Goal: Task Accomplishment & Management: Complete application form

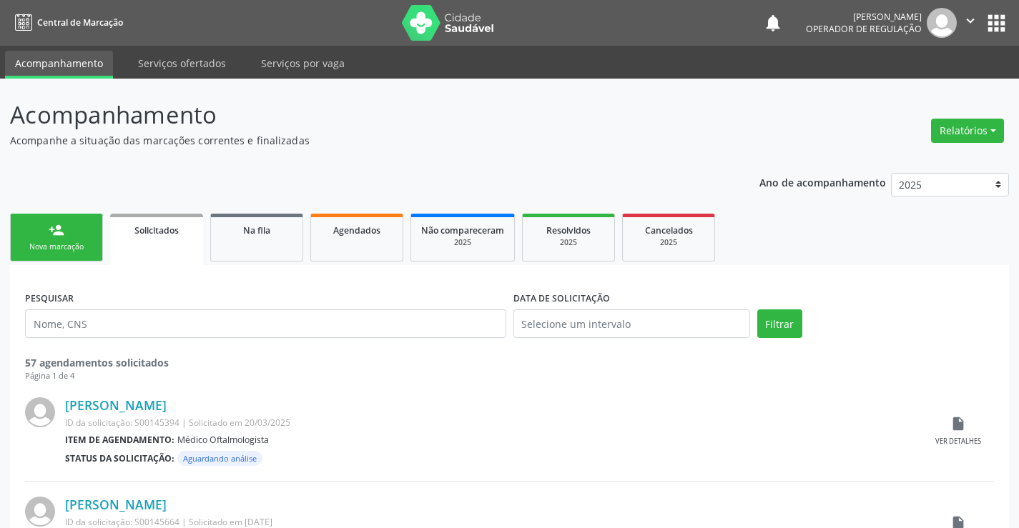
click at [72, 242] on div "Nova marcação" at bounding box center [56, 247] width 71 height 11
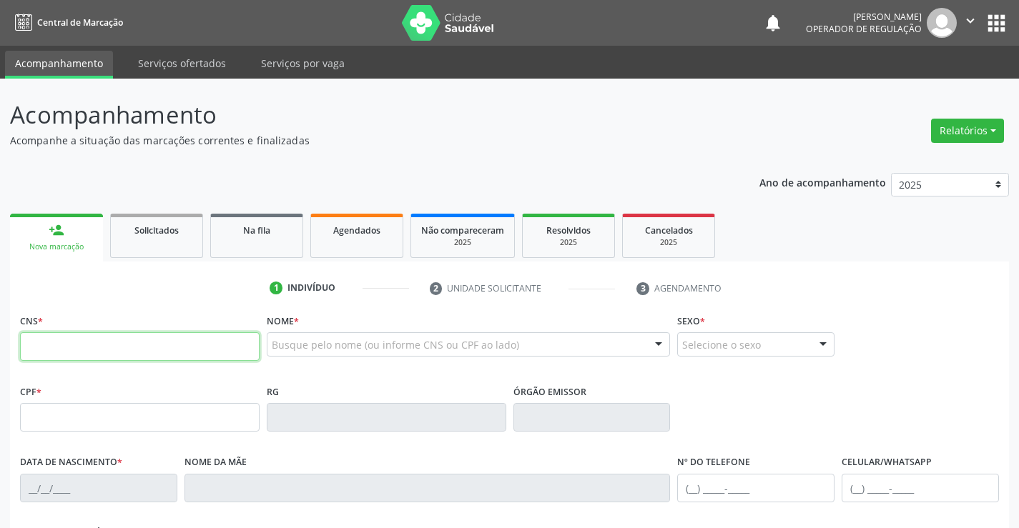
click at [84, 342] on input "text" at bounding box center [139, 346] width 239 height 29
type input "706 7002 8170 4020"
type input "0441702899"
type input "[DATE]"
type input "[PHONE_NUMBER]"
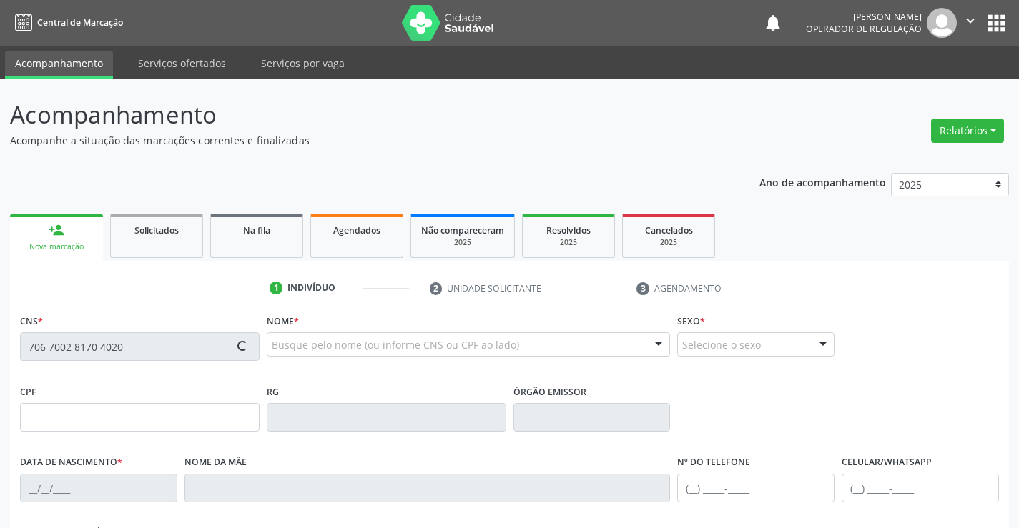
type input "[PHONE_NUMBER]"
type input "427.228.025-20"
type input "S/N"
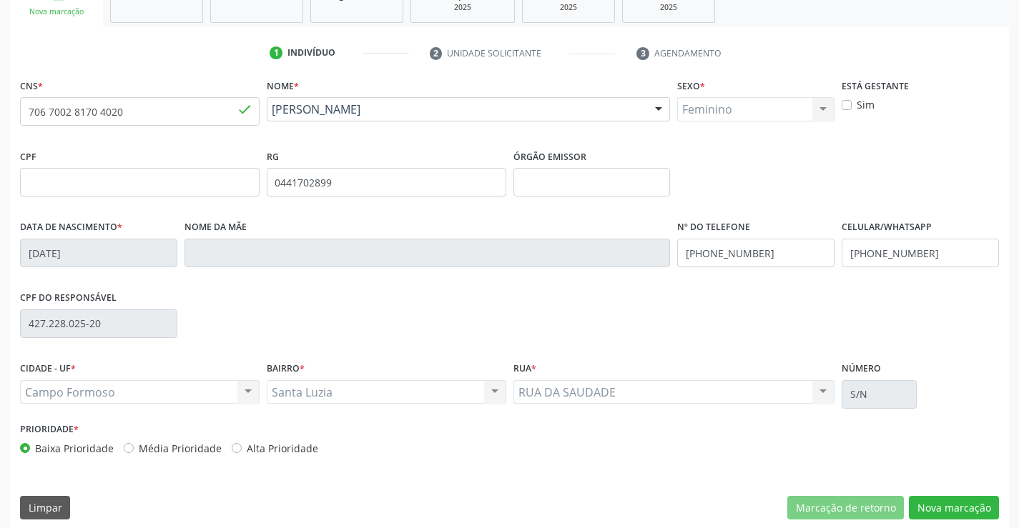
scroll to position [247, 0]
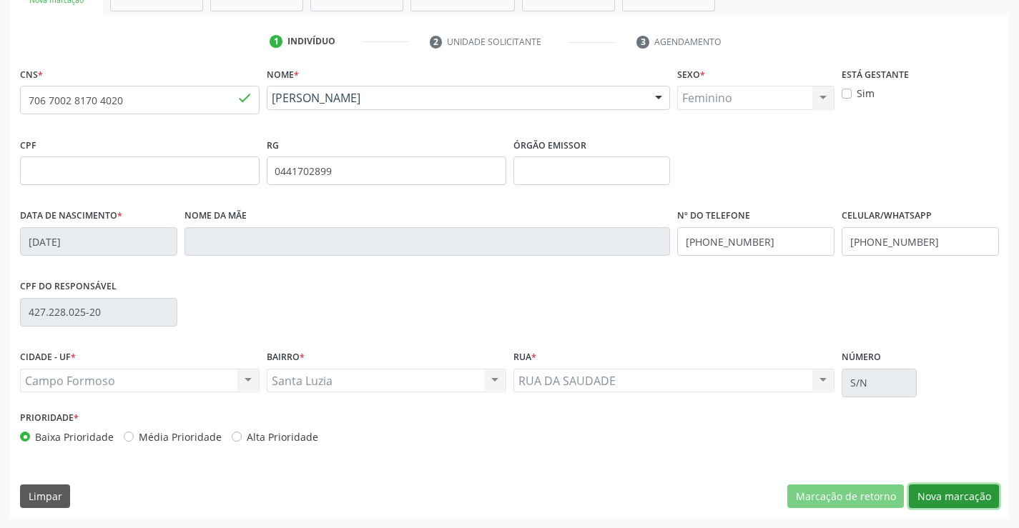
click at [949, 494] on button "Nova marcação" at bounding box center [954, 497] width 90 height 24
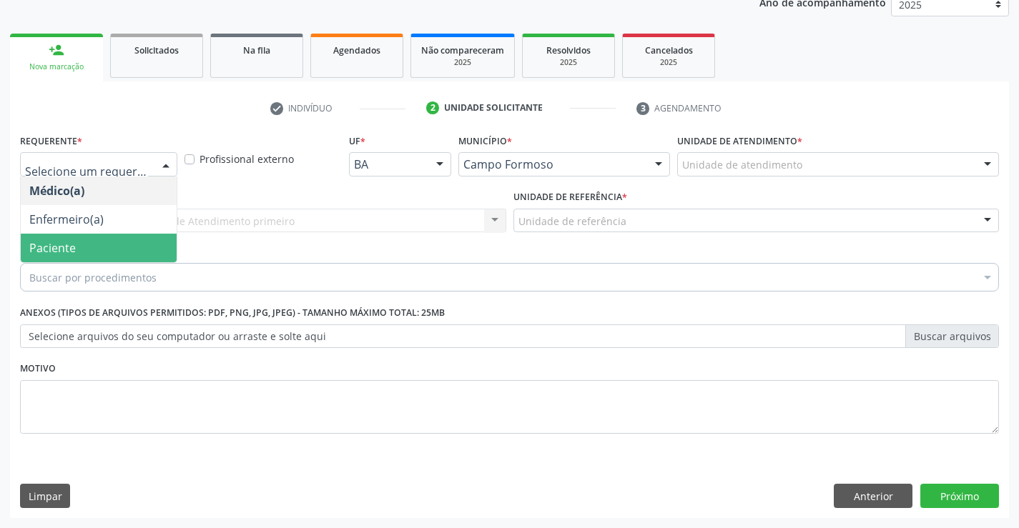
click at [96, 244] on span "Paciente" at bounding box center [99, 248] width 156 height 29
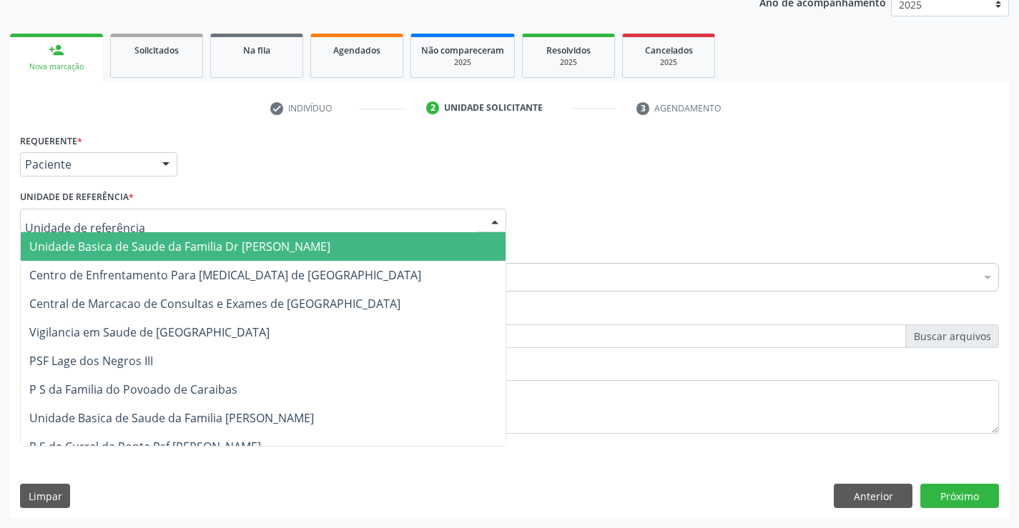
click at [114, 247] on span "Unidade Basica de Saude da Familia Dr [PERSON_NAME]" at bounding box center [179, 247] width 301 height 16
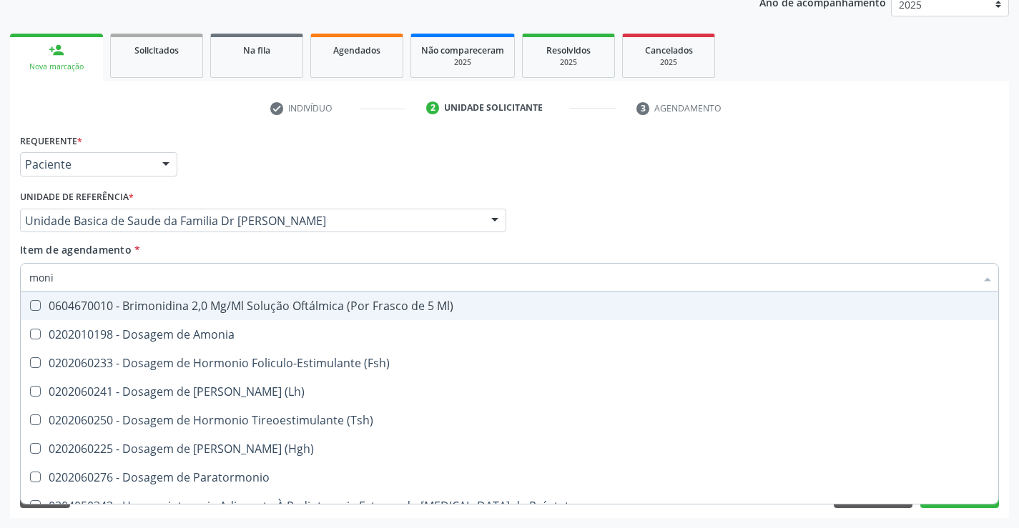
type input "monit"
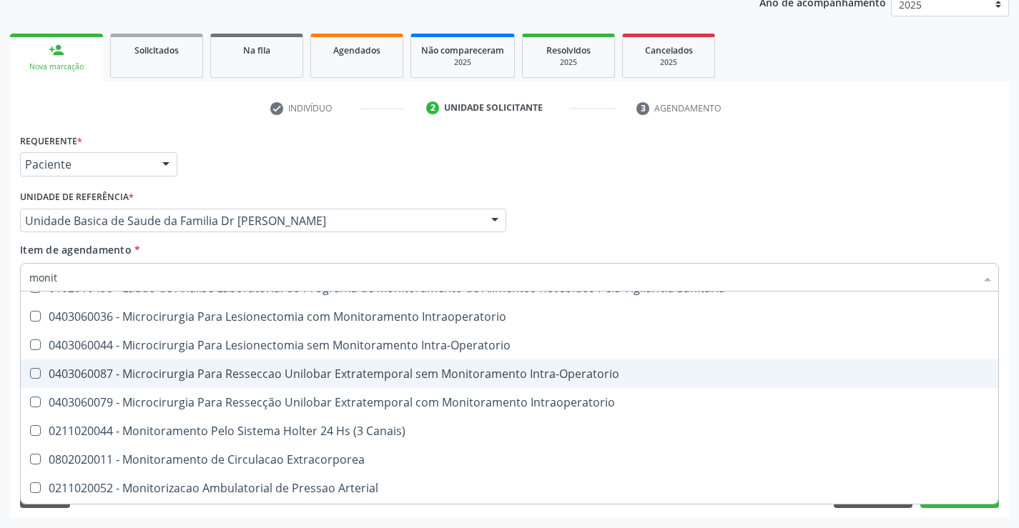
scroll to position [45, 0]
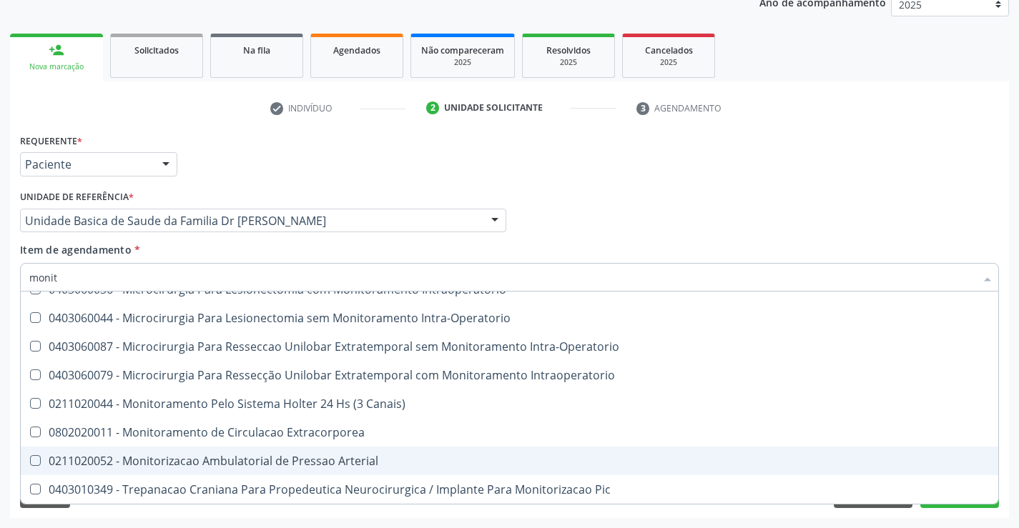
click at [343, 461] on div "0211020052 - Monitorizacao Ambulatorial de Pressao Arterial" at bounding box center [509, 460] width 960 height 11
checkbox Arterial "true"
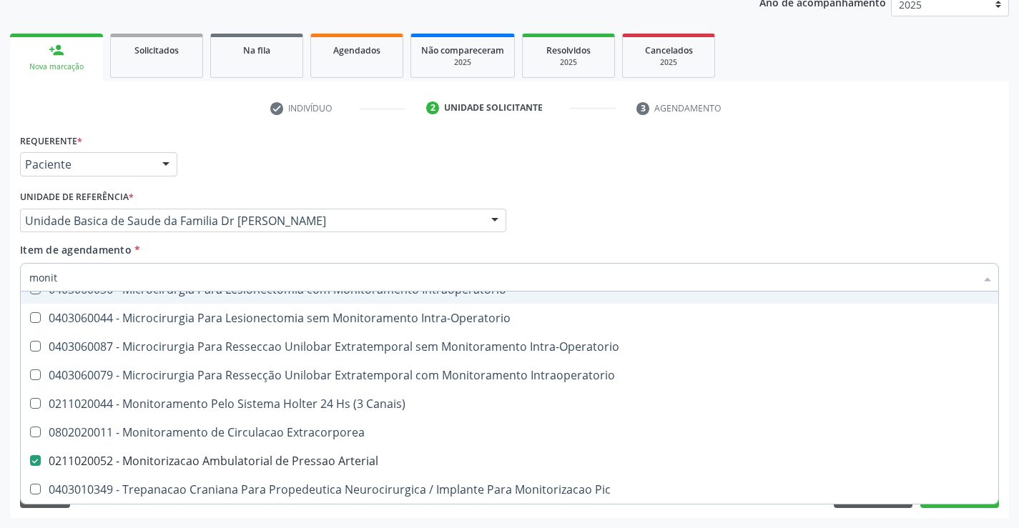
type input "moni"
checkbox Arterial "false"
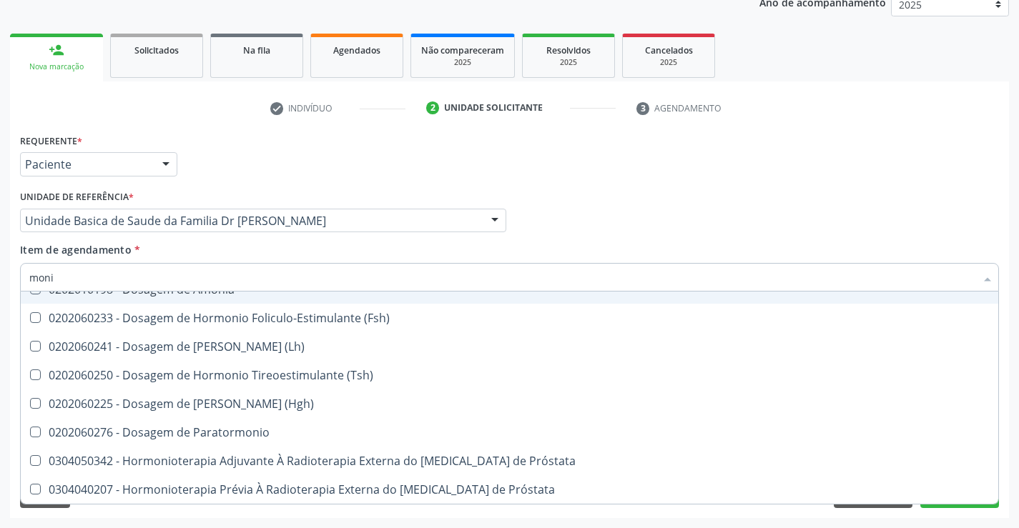
type input "mon"
checkbox Arterial "false"
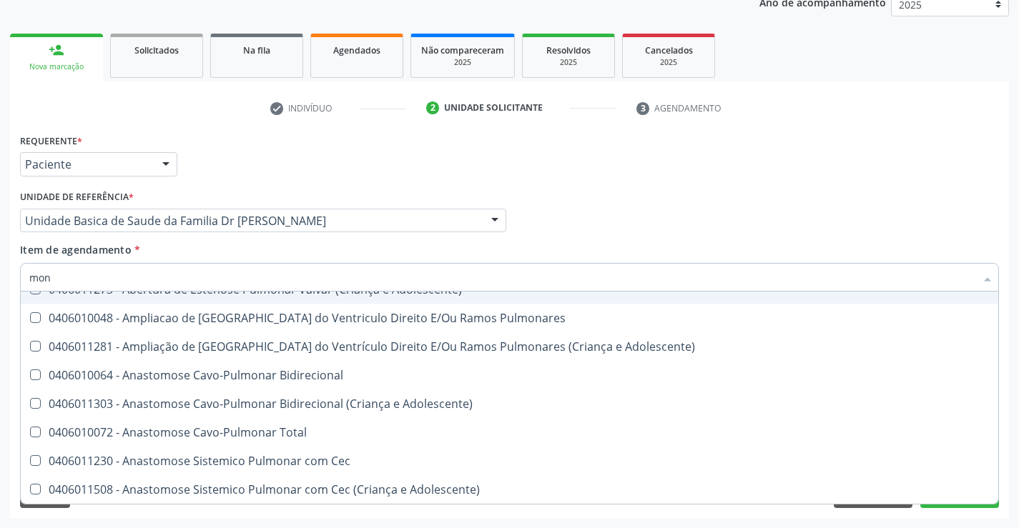
type input "mo"
checkbox Arterial "false"
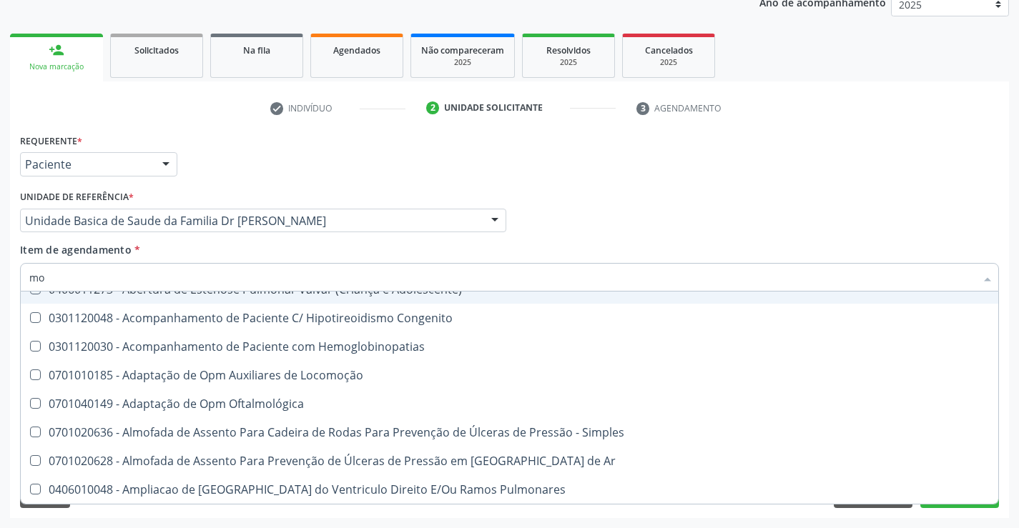
type input "m"
checkbox Arterial "false"
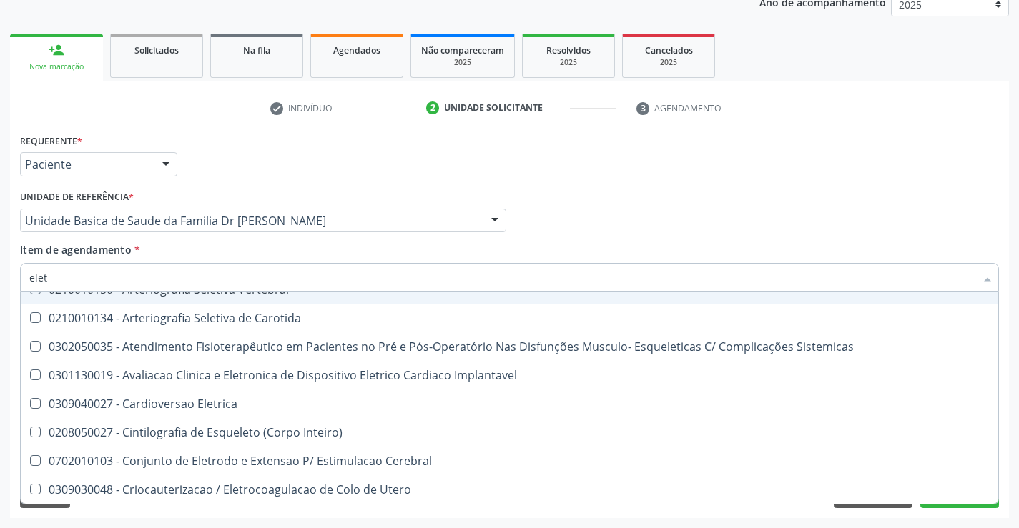
type input "eletr"
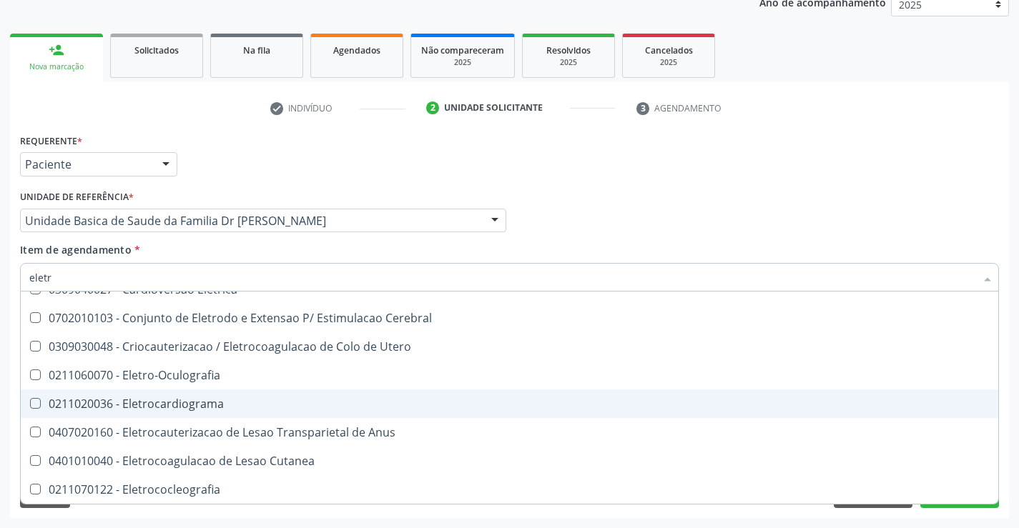
click at [202, 406] on div "0211020036 - Eletrocardiograma" at bounding box center [509, 403] width 960 height 11
checkbox Eletrocardiograma "true"
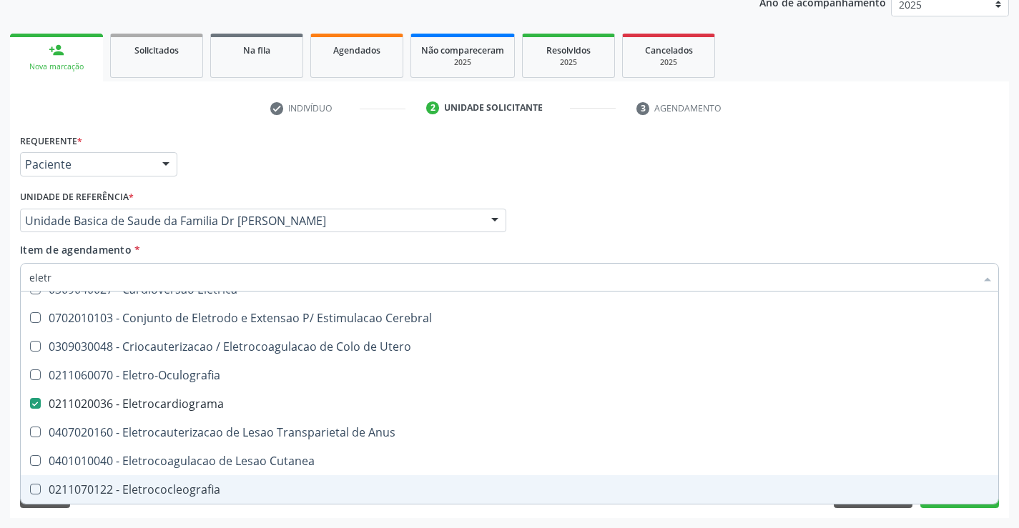
type input "eletr"
click at [171, 510] on div "Requerente * Paciente Médico(a) Enfermeiro(a) Paciente Nenhum resultado encontr…" at bounding box center [509, 324] width 999 height 388
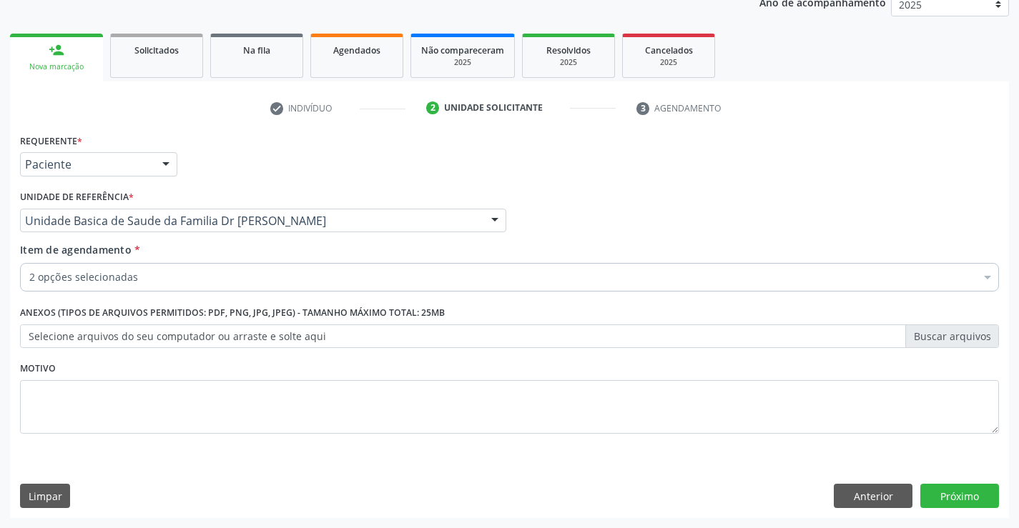
scroll to position [0, 0]
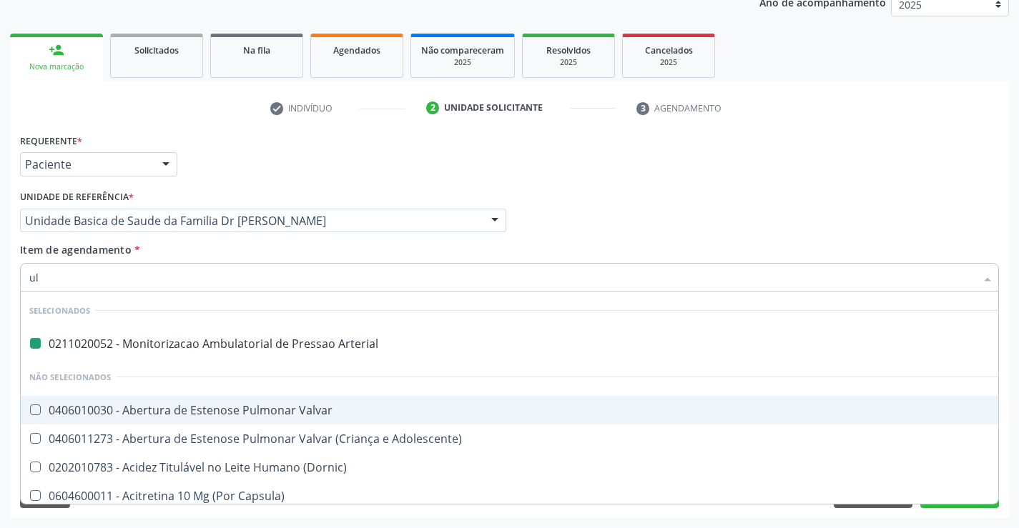
type input "ult"
checkbox Arterial "false"
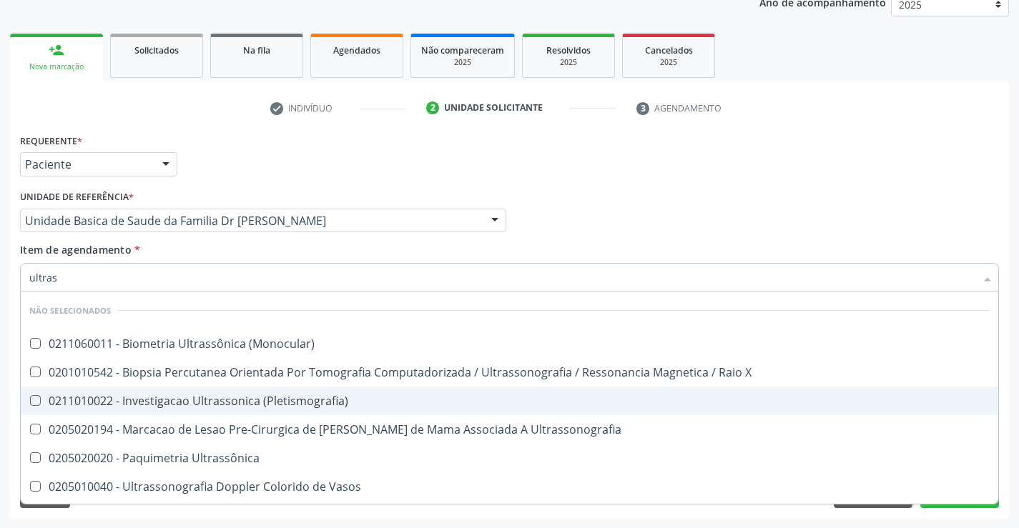
type input "ultrass"
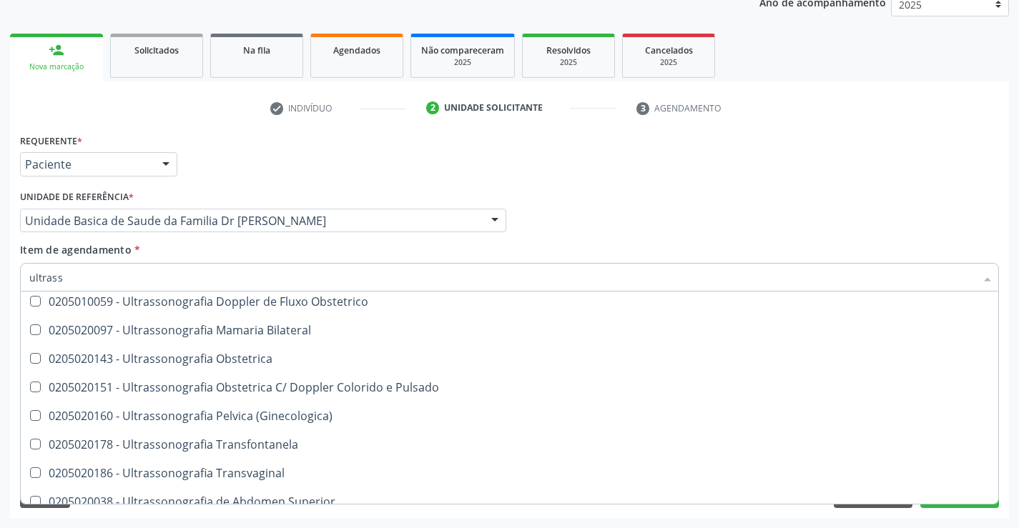
scroll to position [214, 0]
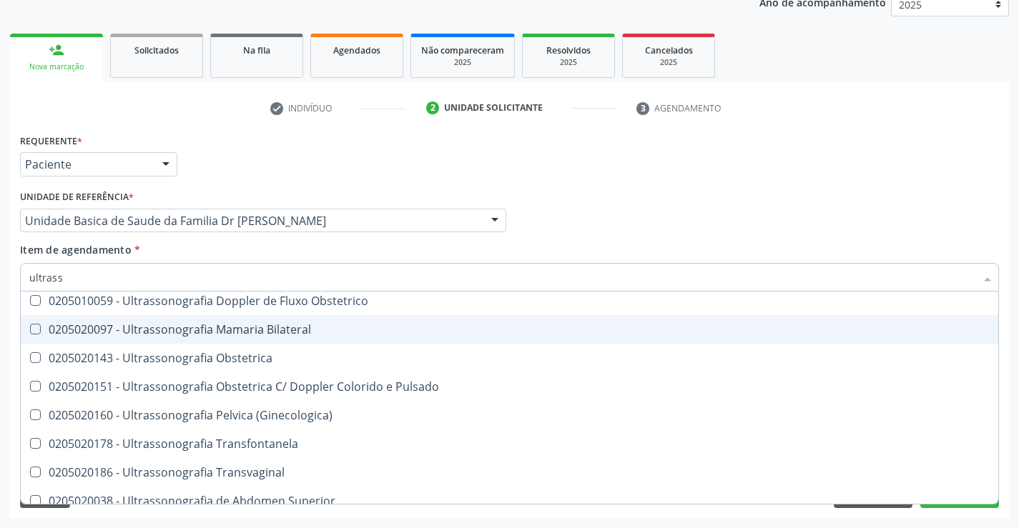
click at [305, 331] on div "0205020097 - Ultrassonografia Mamaria Bilateral" at bounding box center [509, 329] width 960 height 11
checkbox Bilateral "true"
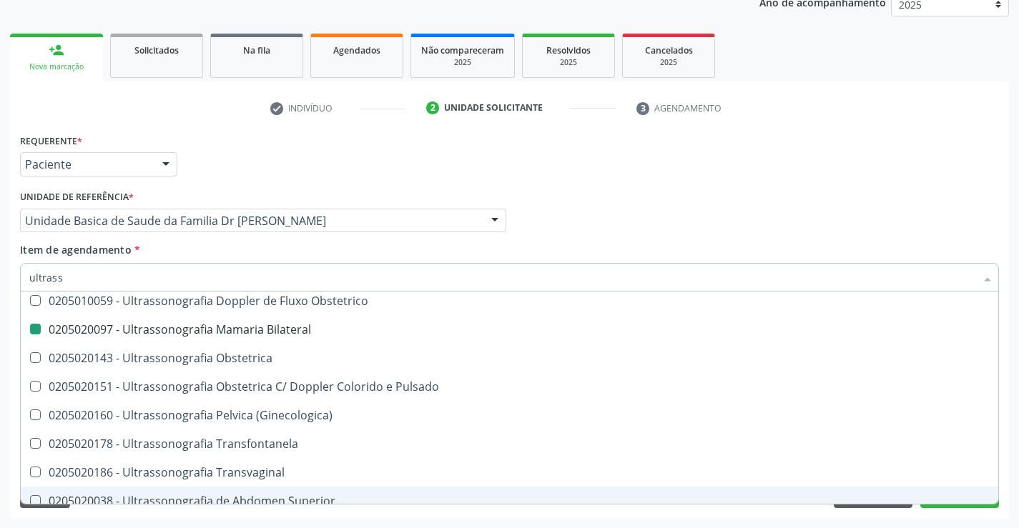
click at [176, 525] on div "Acompanhamento Acompanhe a situação das marcações correntes e finalizadas Relat…" at bounding box center [509, 213] width 1019 height 630
checkbox \(Monocular\) "true"
checkbox Bilateral "false"
checkbox \(Pletismografia\) "true"
checkbox X "true"
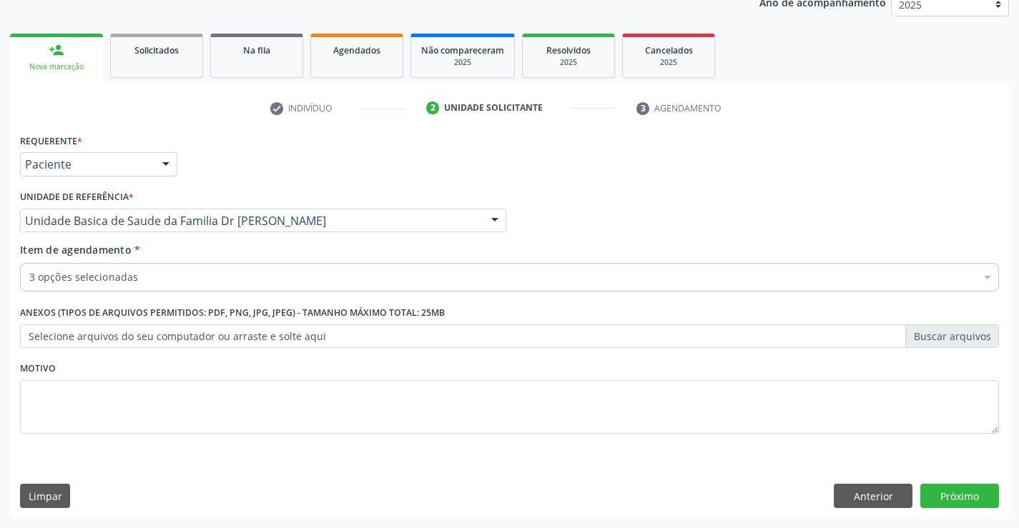
scroll to position [0, 0]
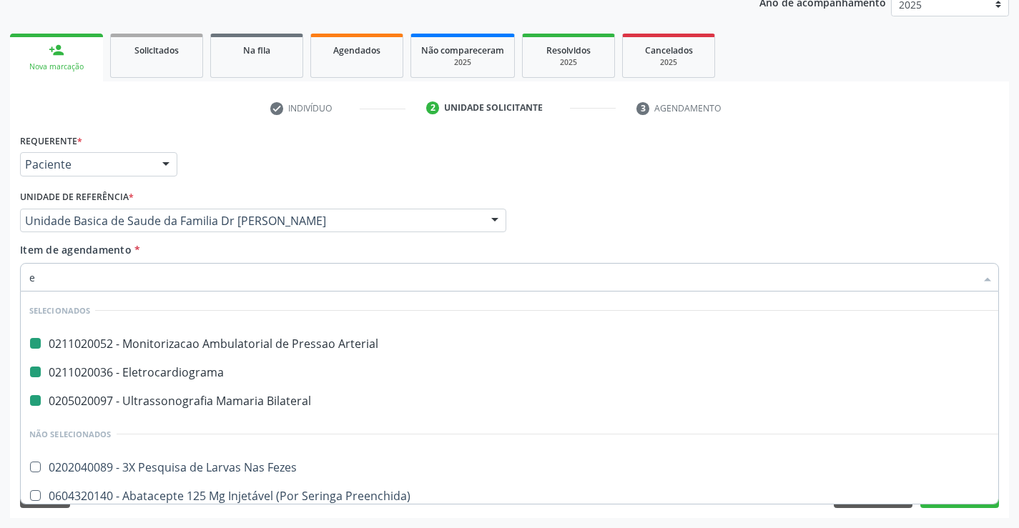
type input "eg"
checkbox Arterial "false"
checkbox Bilateral "false"
checkbox Eletrocardiograma "false"
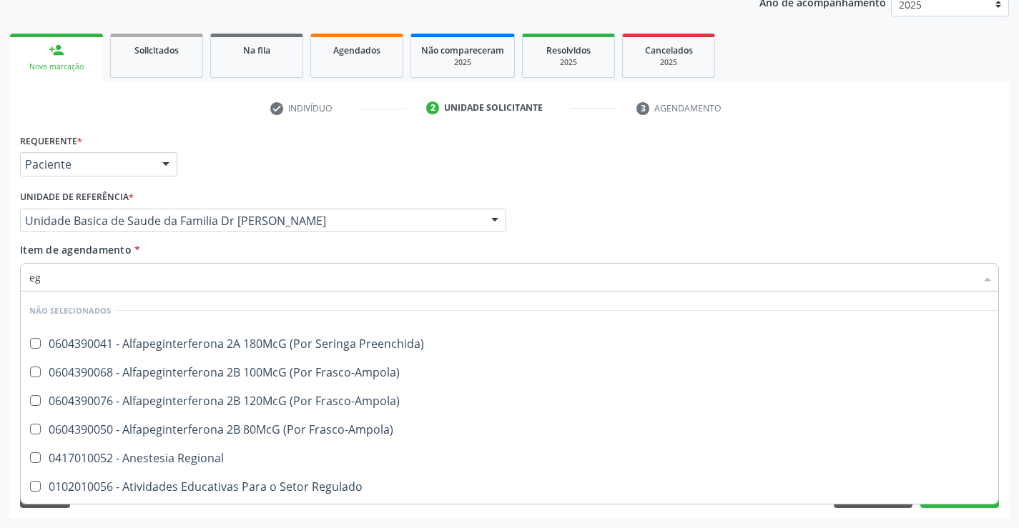
type input "e"
checkbox Preenchida\) "true"
checkbox Frasco-Ampola\) "true"
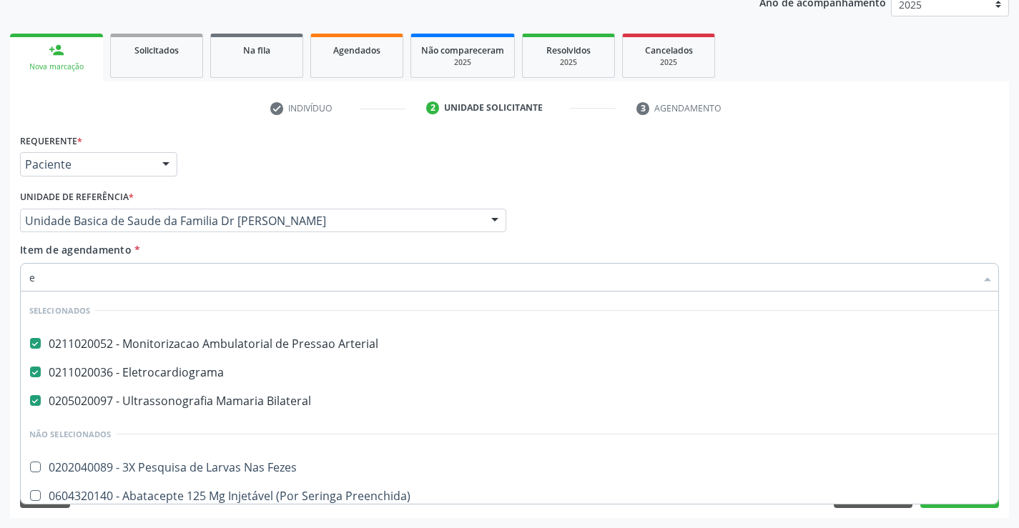
type input "el"
checkbox Bilateral "false"
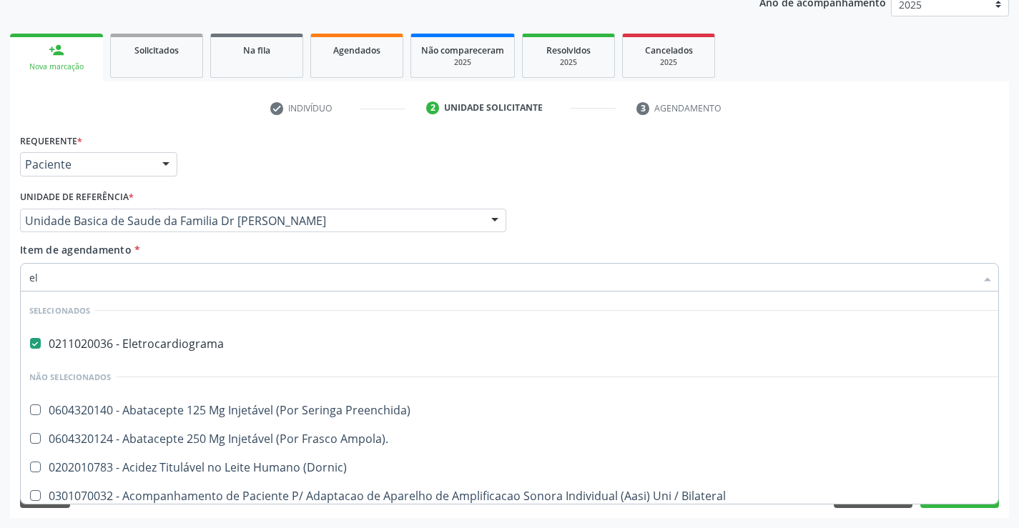
type input "e"
checkbox Preenchida\) "true"
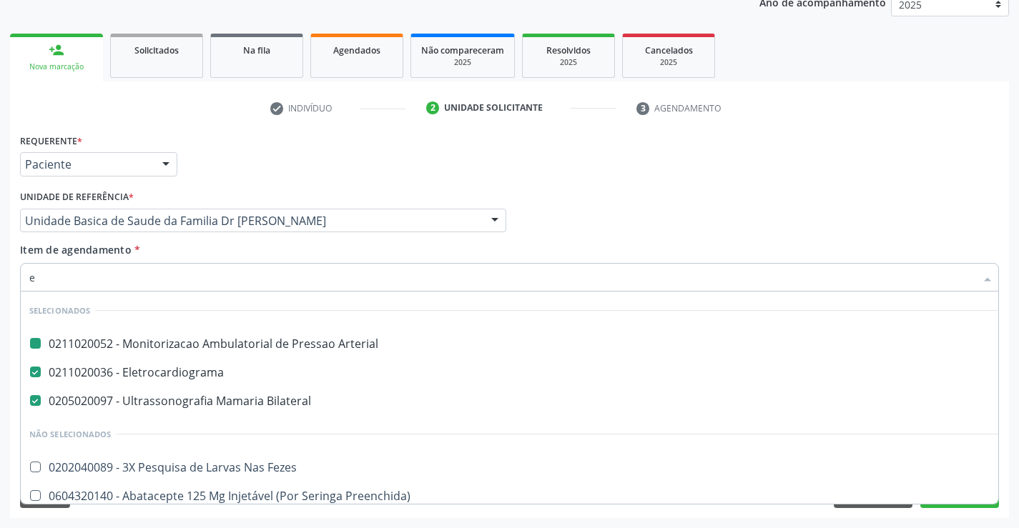
type input "ec"
checkbox Arterial "false"
checkbox Bilateral "false"
checkbox Eletrocardiograma "false"
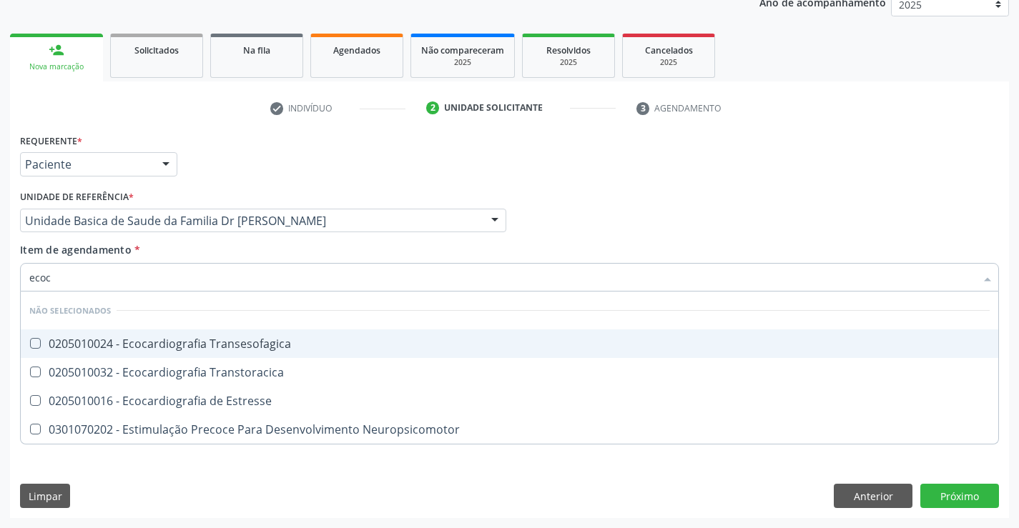
type input "ecoca"
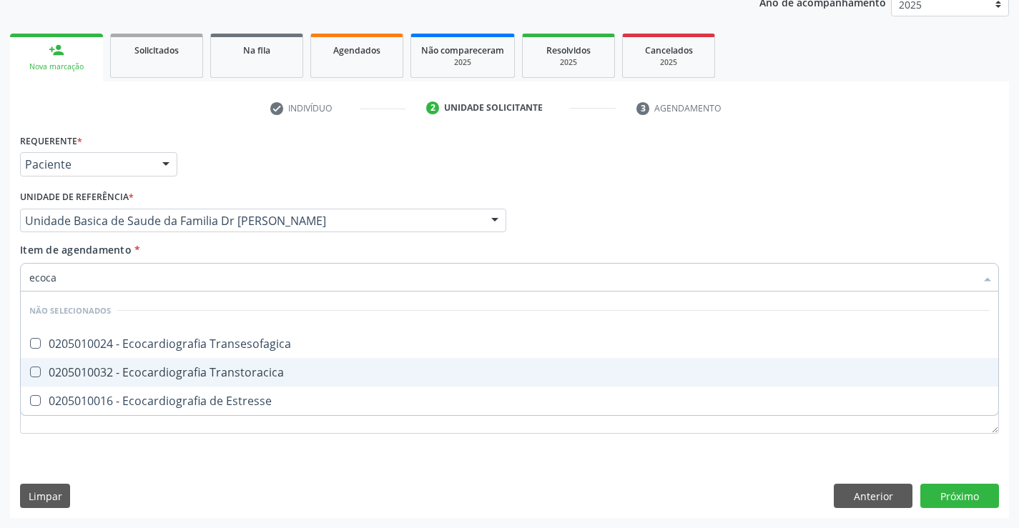
click at [212, 377] on div "0205010032 - Ecocardiografia Transtoracica" at bounding box center [509, 372] width 960 height 11
checkbox Transtoracica "true"
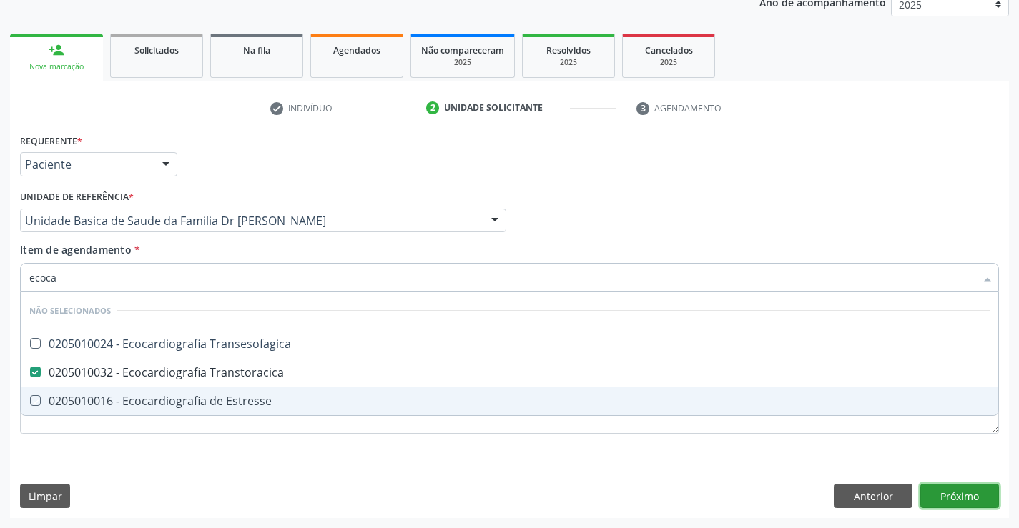
click at [961, 498] on div "Requerente * Paciente Médico(a) Enfermeiro(a) Paciente Nenhum resultado encontr…" at bounding box center [509, 324] width 999 height 388
checkbox Transesofagica "true"
checkbox Estresse "true"
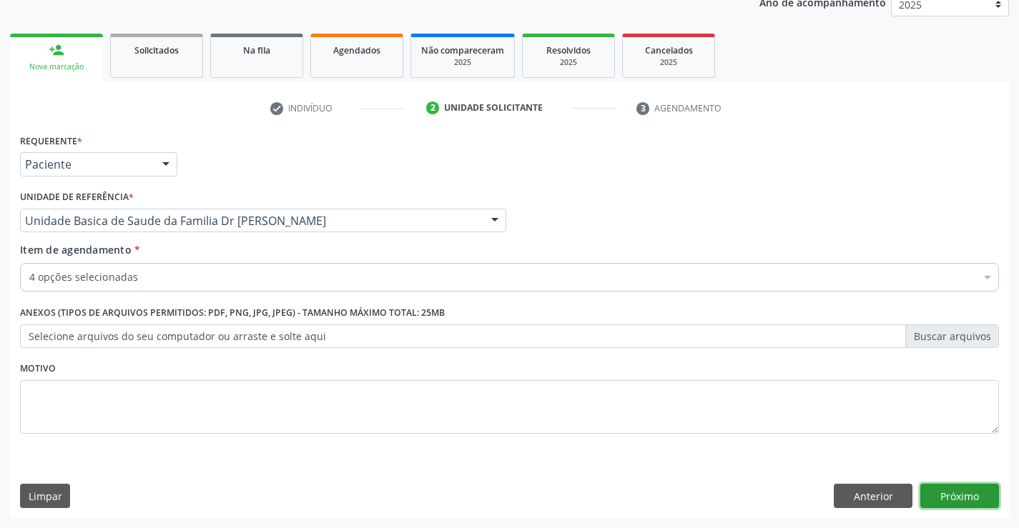
click at [959, 498] on button "Próximo" at bounding box center [959, 496] width 79 height 24
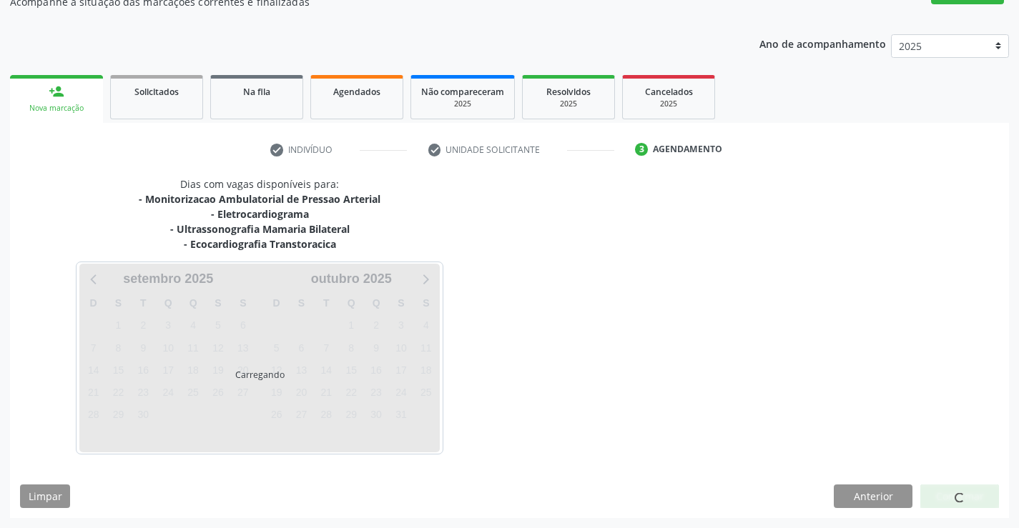
scroll to position [180, 0]
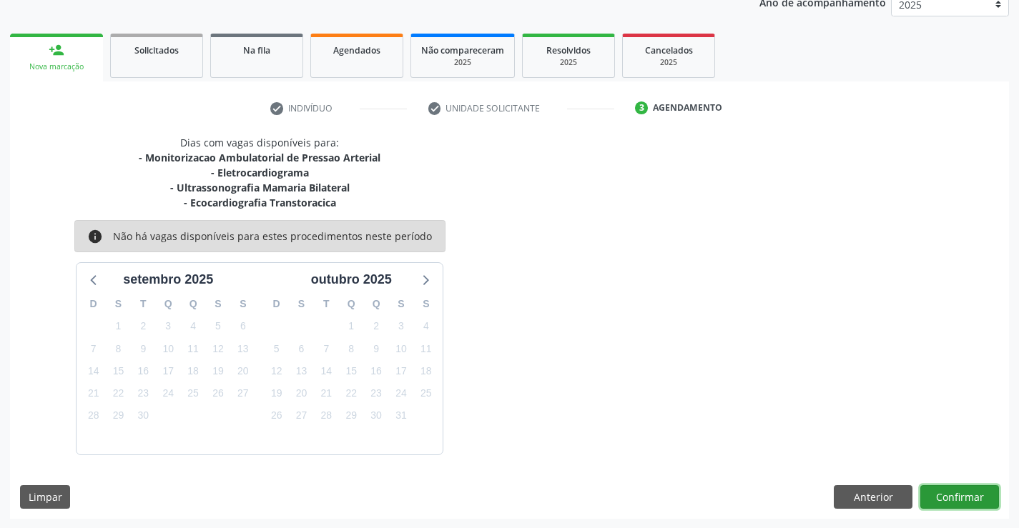
click at [939, 495] on button "Confirmar" at bounding box center [959, 497] width 79 height 24
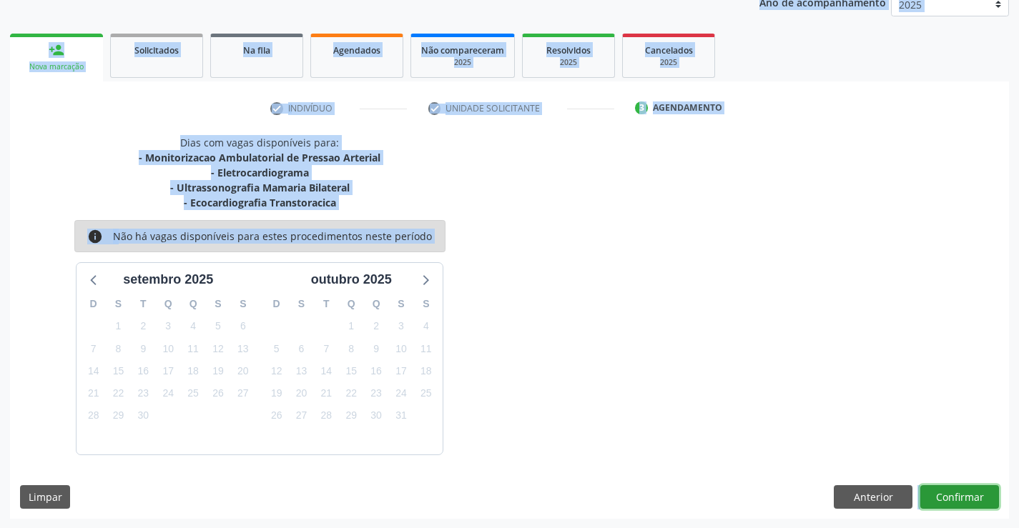
click at [945, 497] on button "Confirmar" at bounding box center [959, 497] width 79 height 24
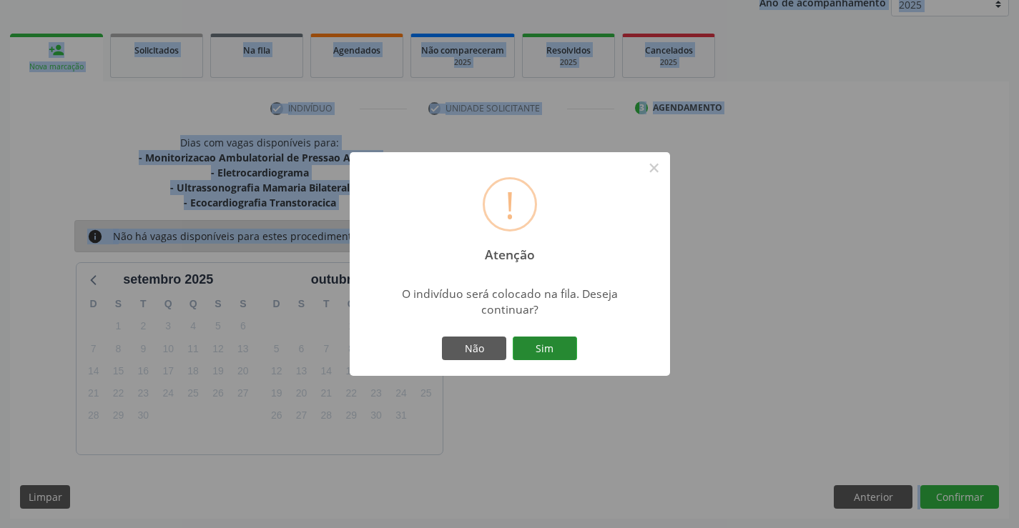
click at [549, 343] on button "Sim" at bounding box center [545, 349] width 64 height 24
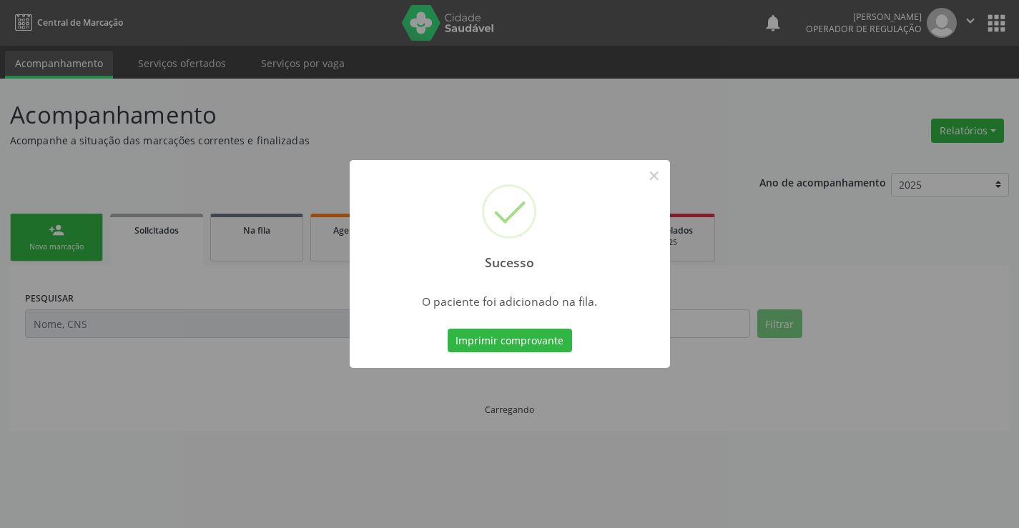
scroll to position [0, 0]
click at [518, 340] on button "Imprimir comprovante" at bounding box center [509, 341] width 124 height 24
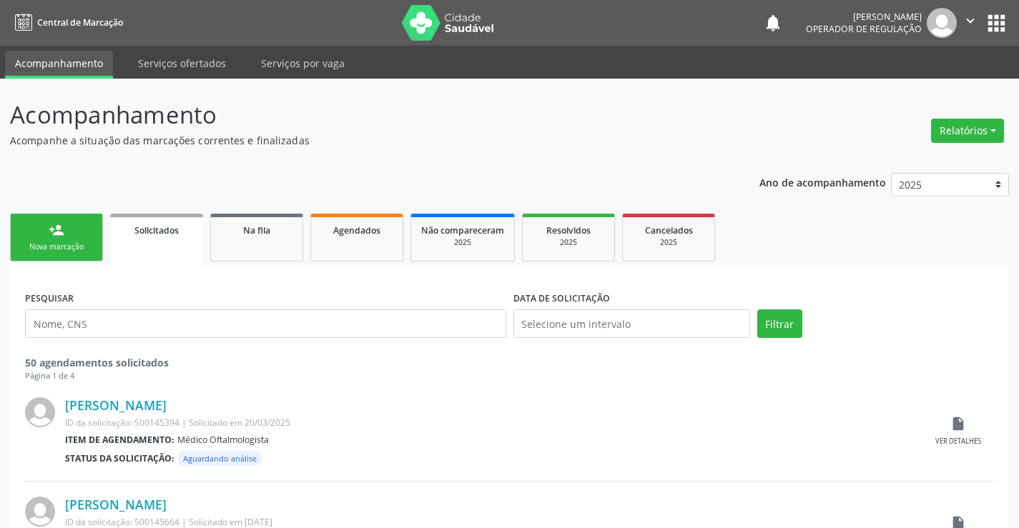
click at [81, 247] on div "Nova marcação" at bounding box center [56, 247] width 71 height 11
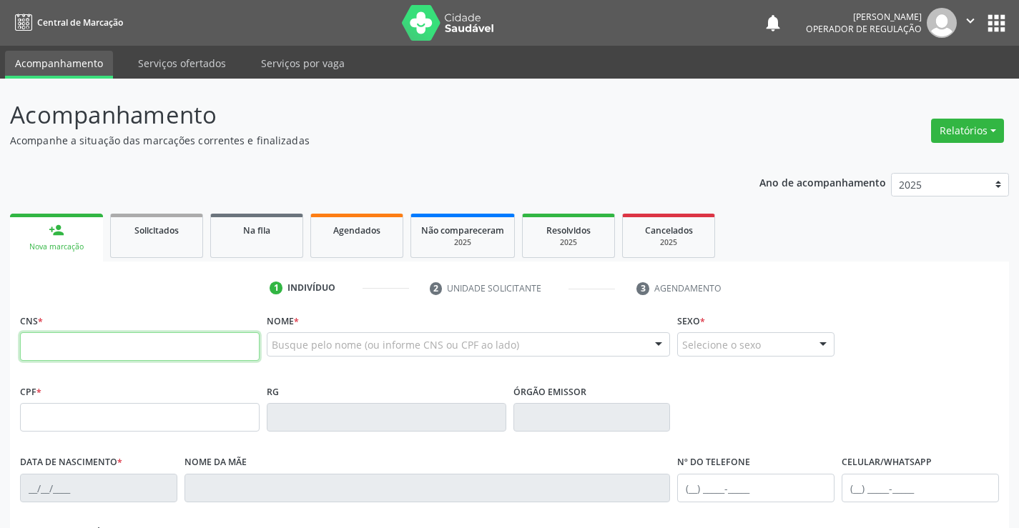
click at [81, 350] on input "text" at bounding box center [139, 346] width 239 height 29
type input "702 4060 3304 8528"
type input "[DATE]"
type input "[PHONE_NUMBER]"
type input "S/N"
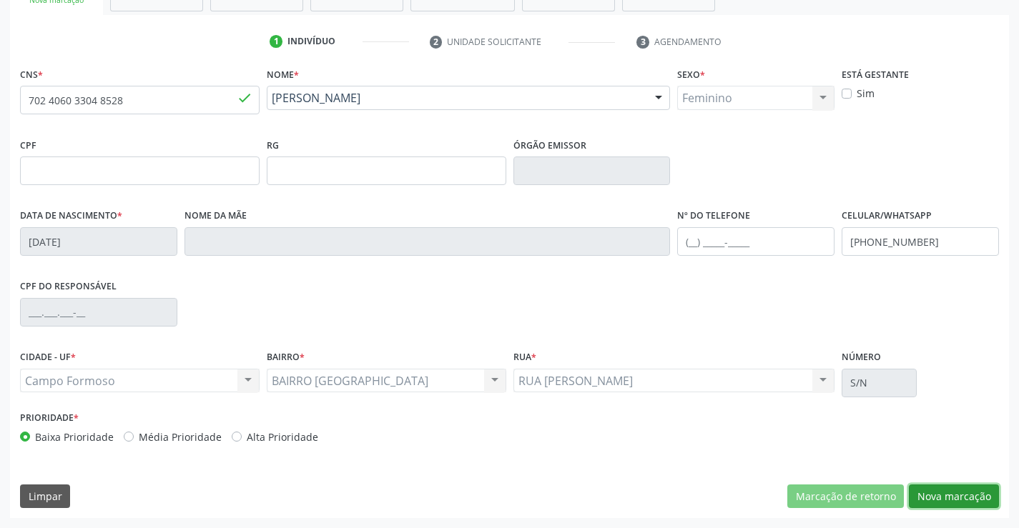
click at [941, 491] on button "Nova marcação" at bounding box center [954, 497] width 90 height 24
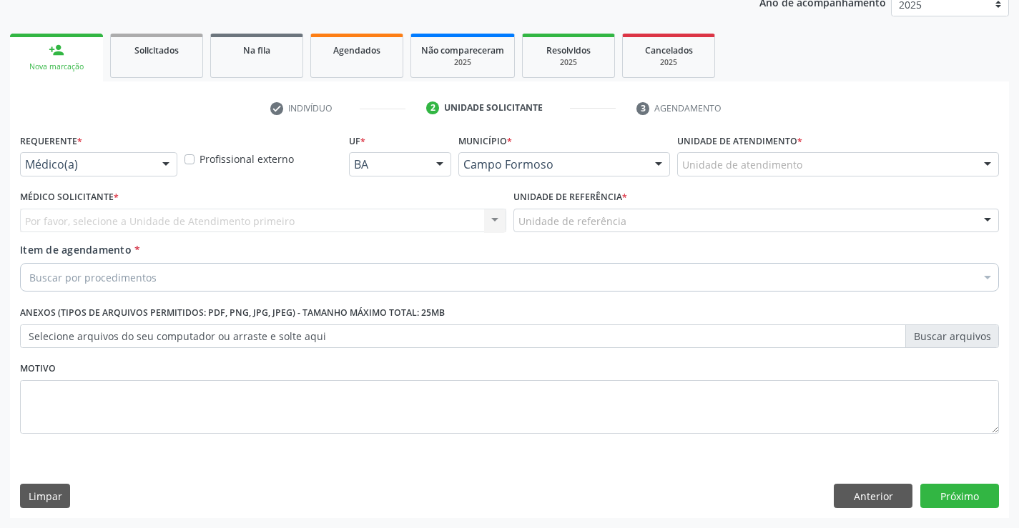
scroll to position [180, 0]
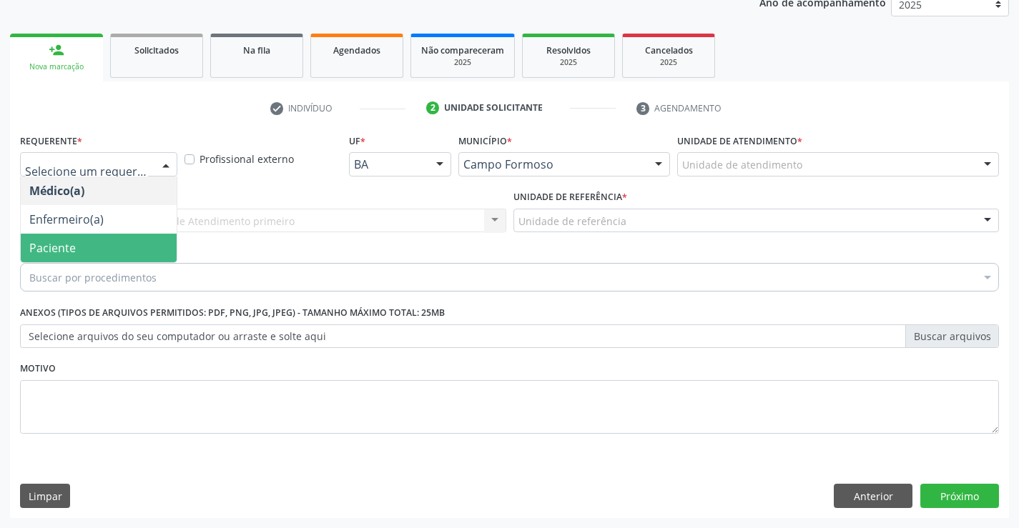
click at [122, 237] on span "Paciente" at bounding box center [99, 248] width 156 height 29
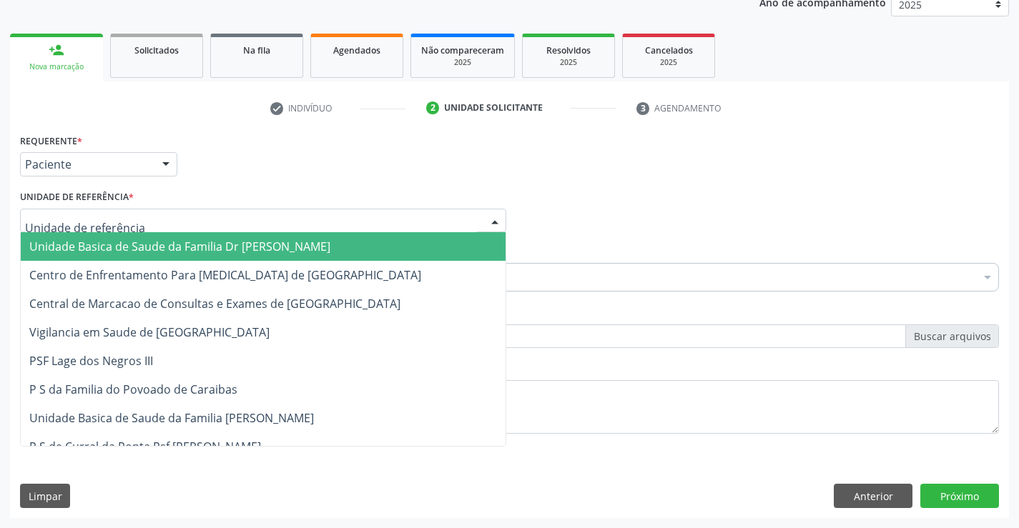
click at [135, 211] on div at bounding box center [263, 221] width 486 height 24
click at [130, 242] on span "Unidade Basica de Saude da Familia Dr [PERSON_NAME]" at bounding box center [179, 247] width 301 height 16
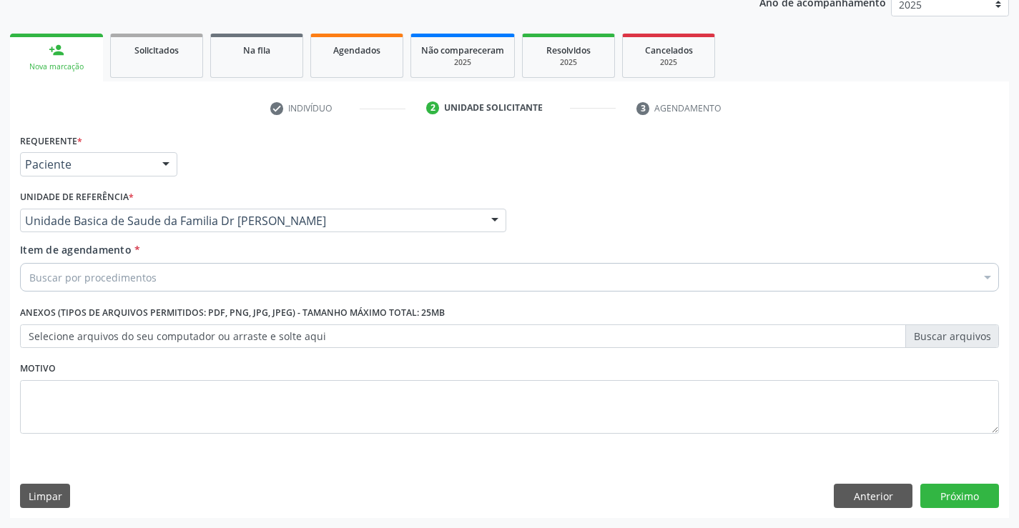
click at [107, 269] on div "Buscar por procedimentos" at bounding box center [509, 277] width 979 height 29
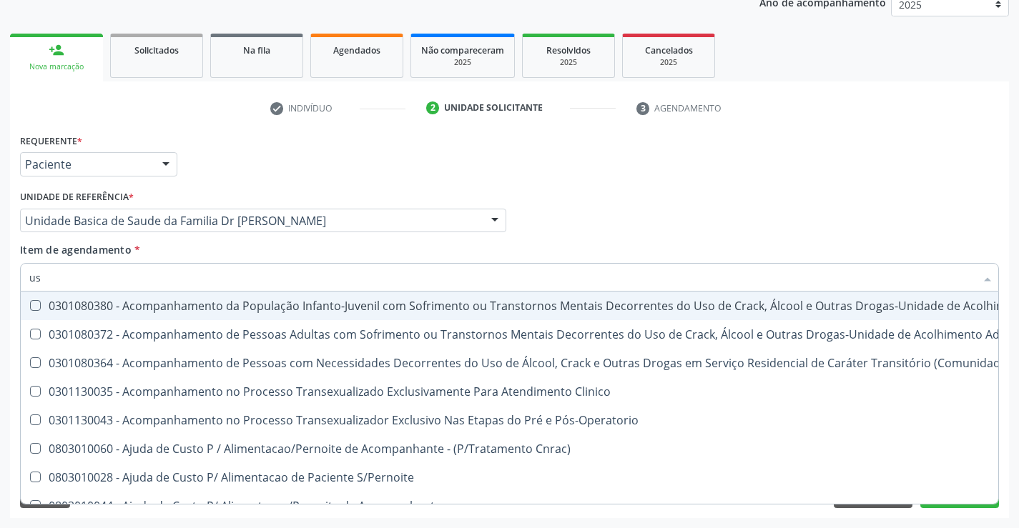
type input "usg"
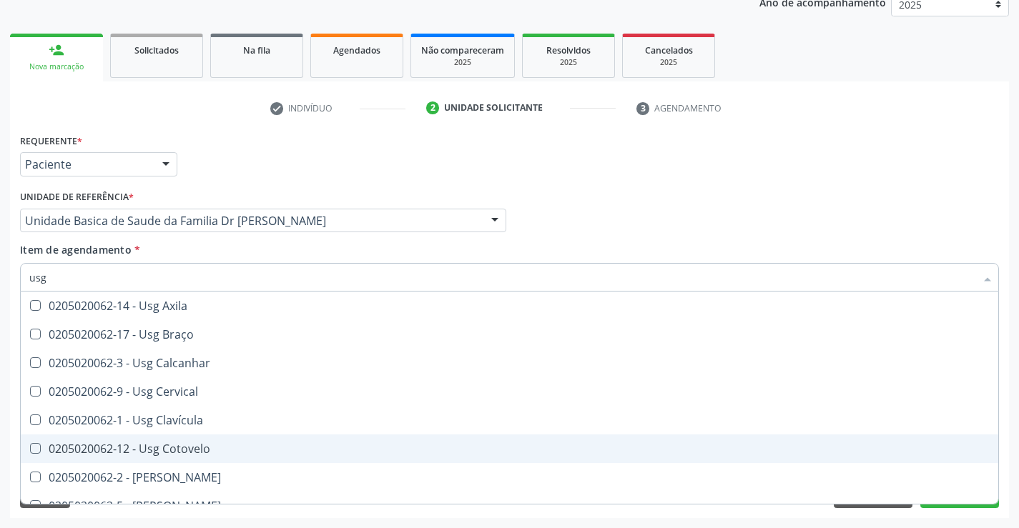
click at [218, 450] on div "0205020062-12 - Usg Cotovelo" at bounding box center [509, 448] width 960 height 11
checkbox Cotovelo "true"
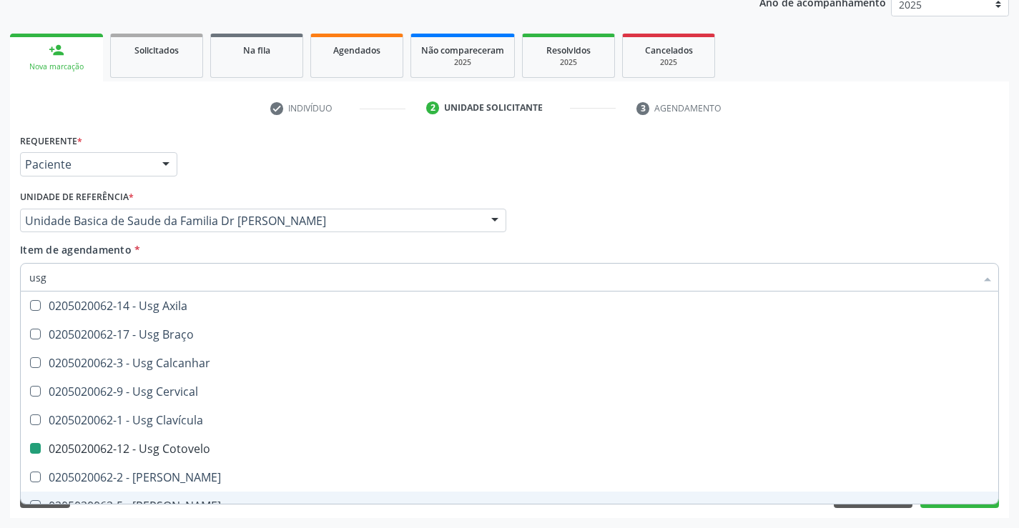
click at [192, 515] on div "Requerente * Paciente Médico(a) Enfermeiro(a) Paciente Nenhum resultado encontr…" at bounding box center [509, 324] width 999 height 388
checkbox Braço "true"
checkbox Cotovelo "false"
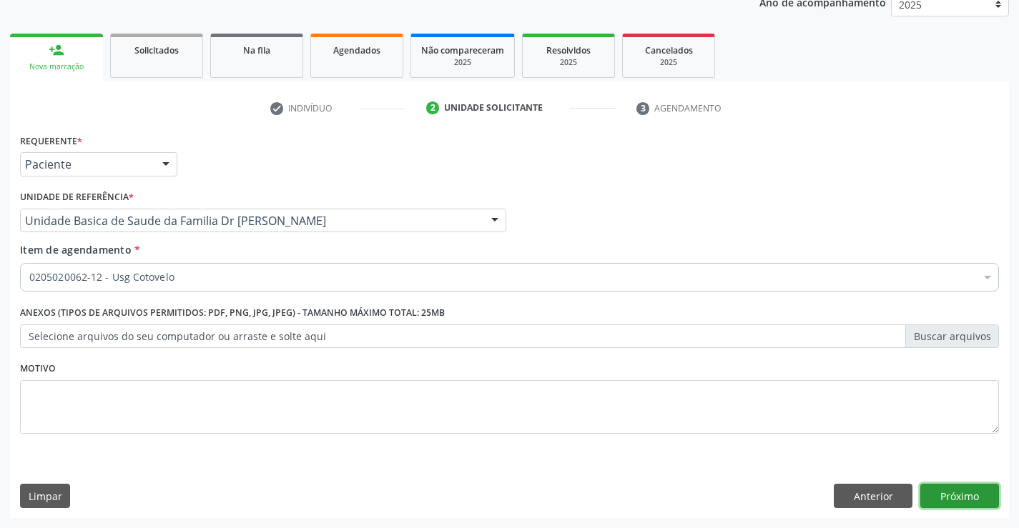
click at [956, 495] on button "Próximo" at bounding box center [959, 496] width 79 height 24
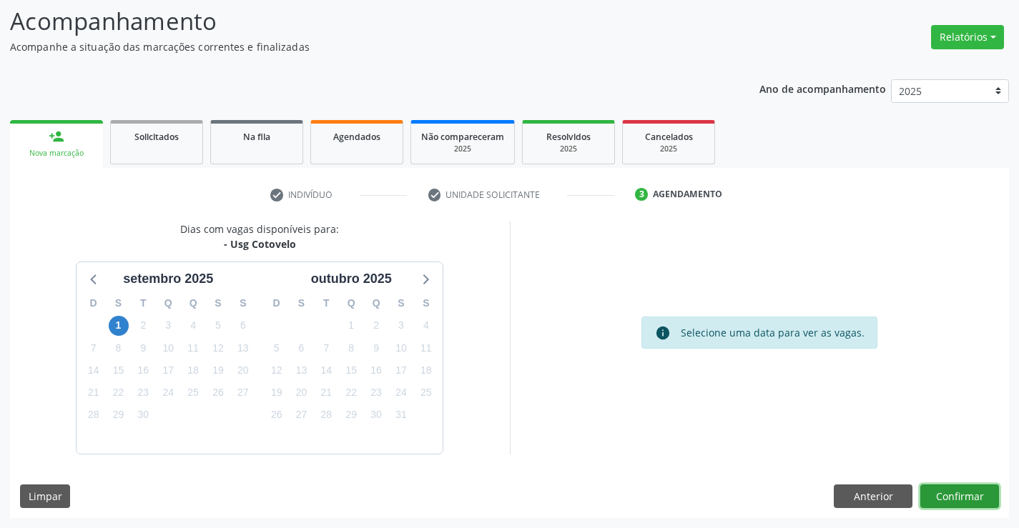
click at [954, 491] on button "Confirmar" at bounding box center [959, 497] width 79 height 24
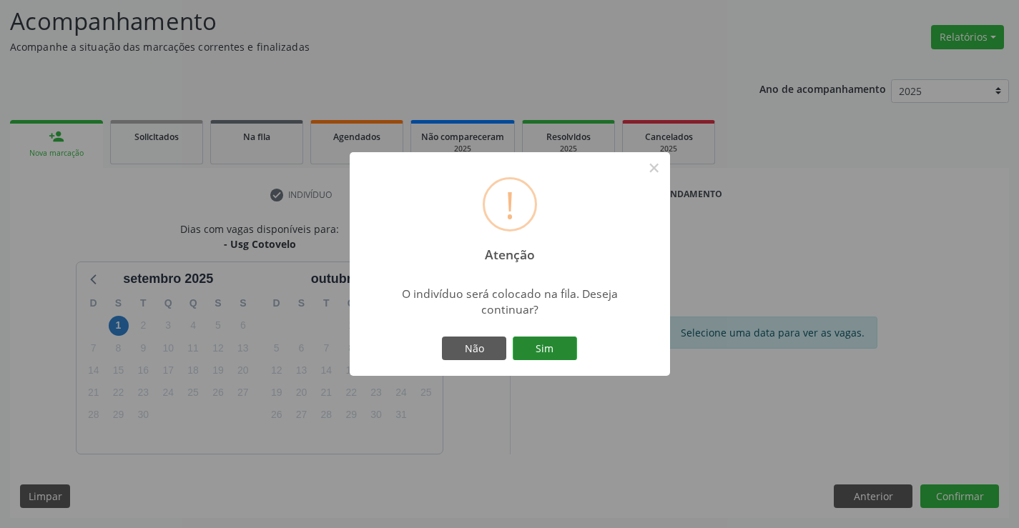
click at [555, 344] on button "Sim" at bounding box center [545, 349] width 64 height 24
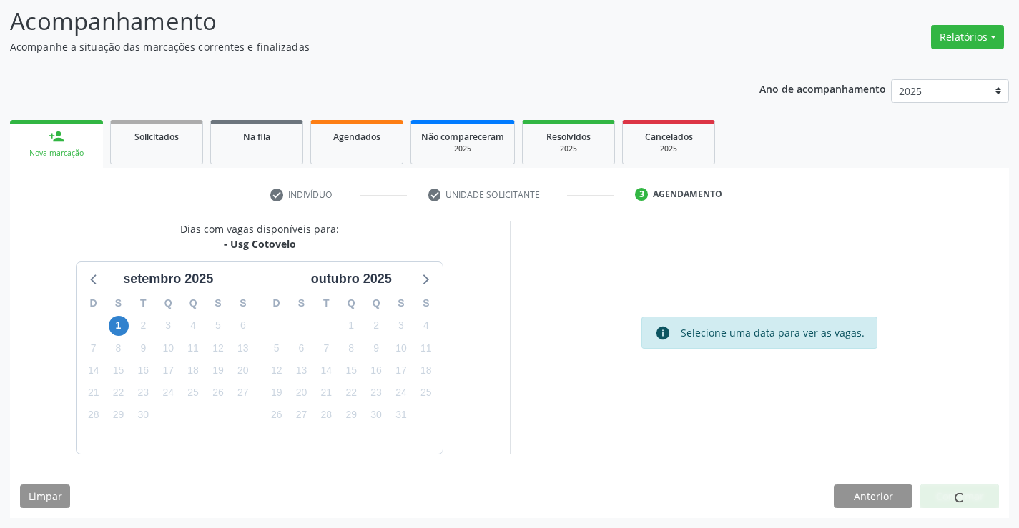
scroll to position [0, 0]
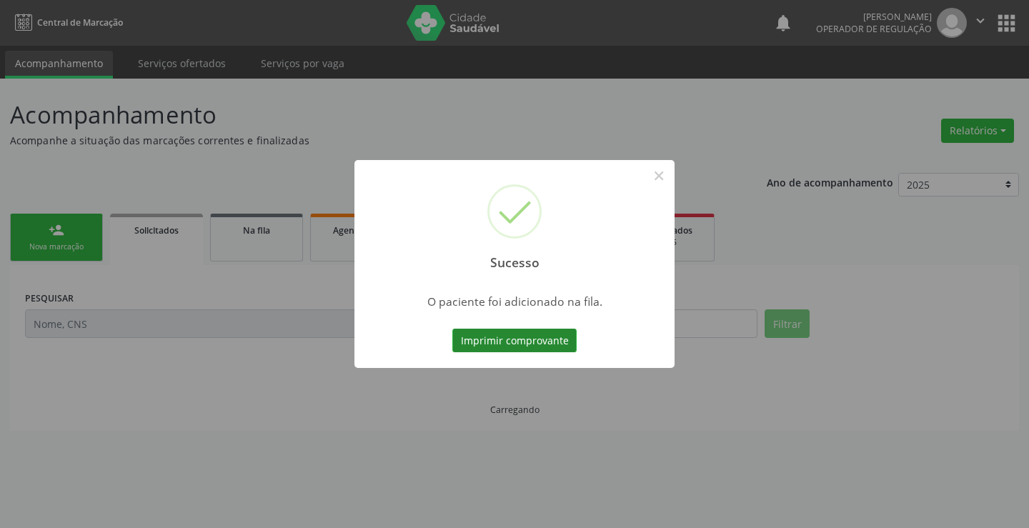
click at [548, 338] on button "Imprimir comprovante" at bounding box center [514, 341] width 124 height 24
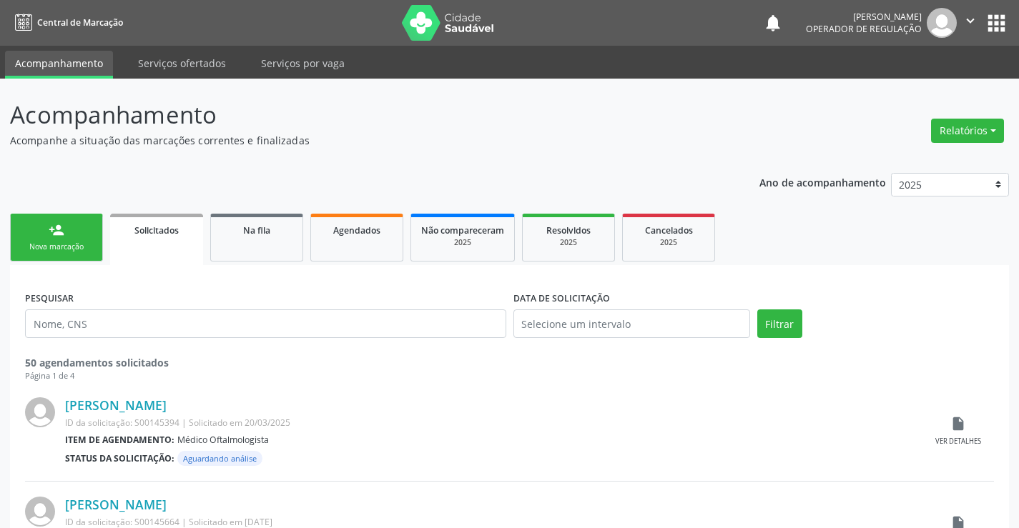
click at [67, 217] on link "person_add Nova marcação" at bounding box center [56, 238] width 93 height 48
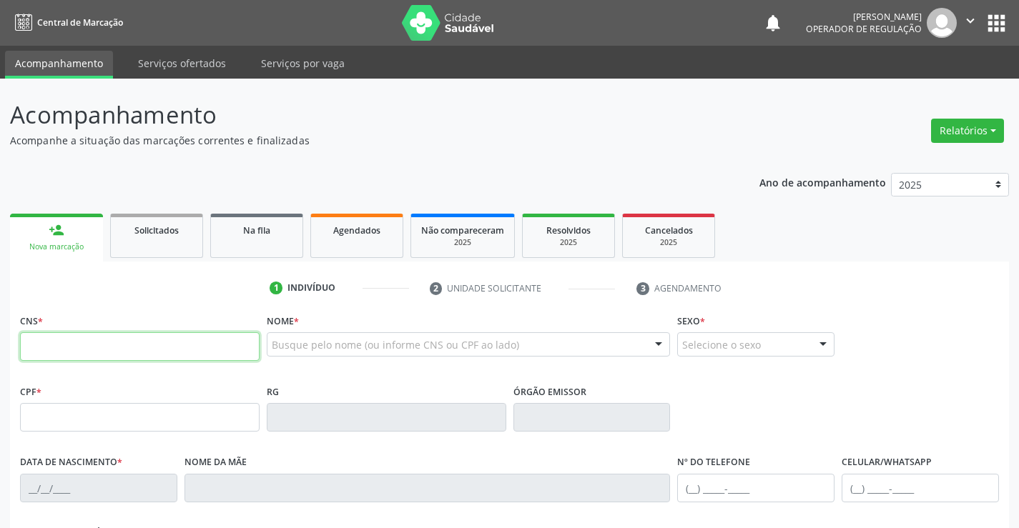
click at [74, 338] on input "text" at bounding box center [139, 346] width 239 height 29
type input "700 0051 4076 9802"
type input "1387772767"
type input "[DATE]"
type input "[PERSON_NAME]"
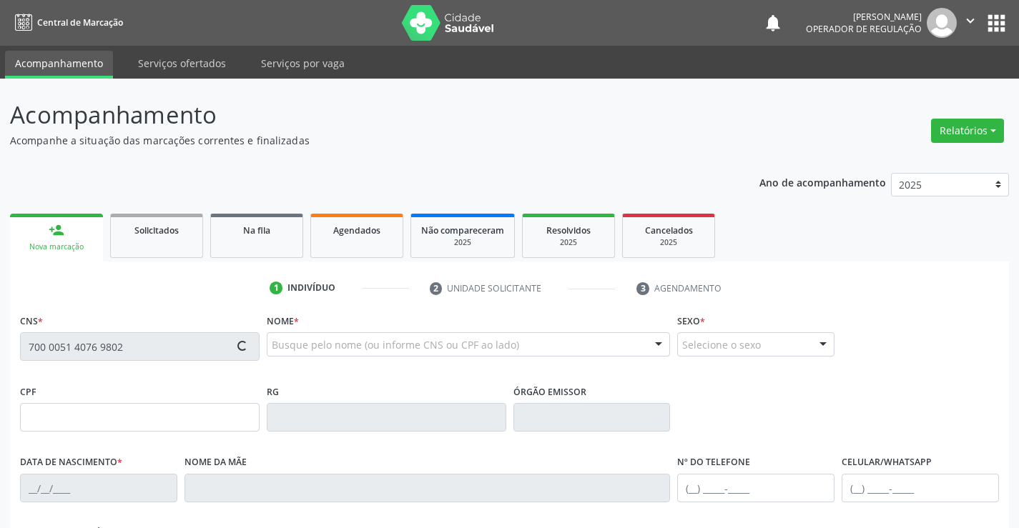
type input "[PHONE_NUMBER]"
type input "036.096.885-64"
type input "135"
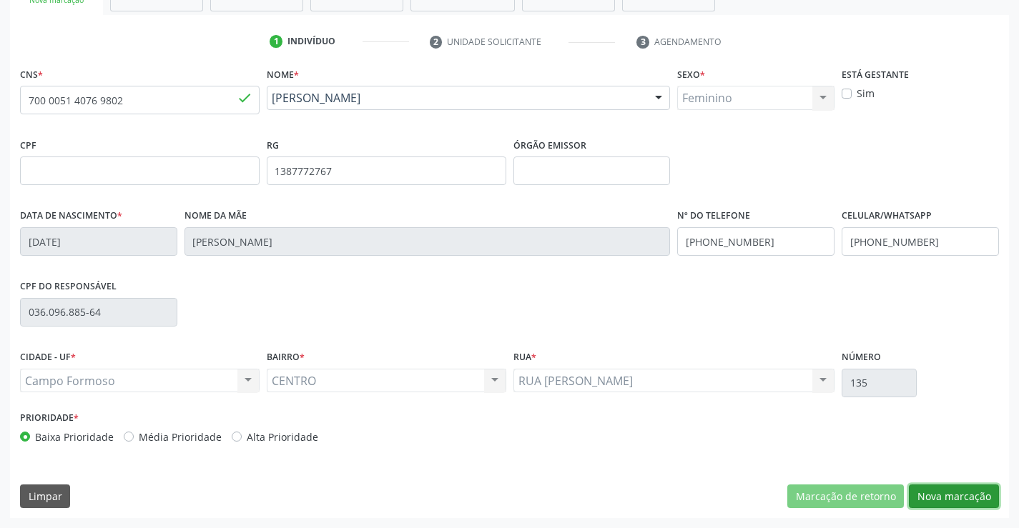
click at [958, 496] on button "Nova marcação" at bounding box center [954, 497] width 90 height 24
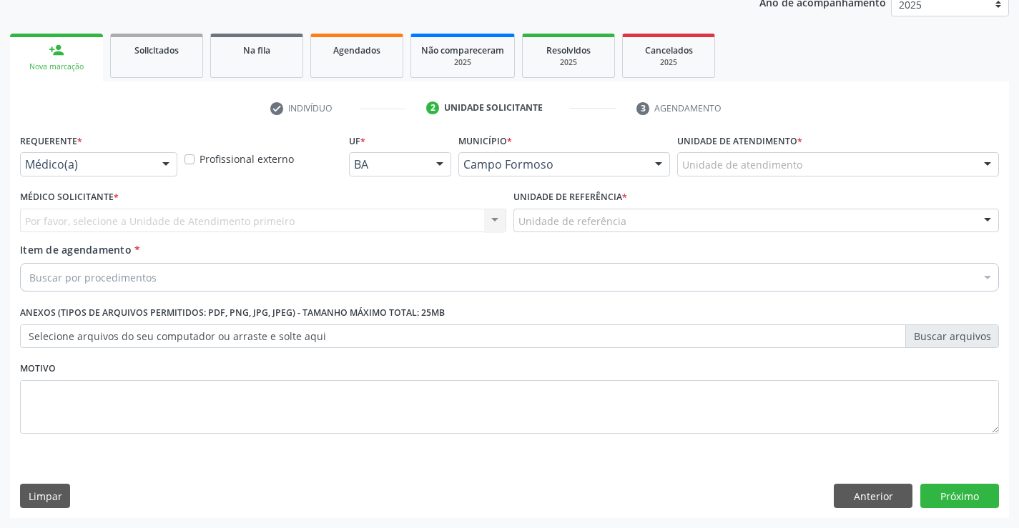
scroll to position [180, 0]
click at [114, 157] on div "Médico(a)" at bounding box center [98, 164] width 157 height 24
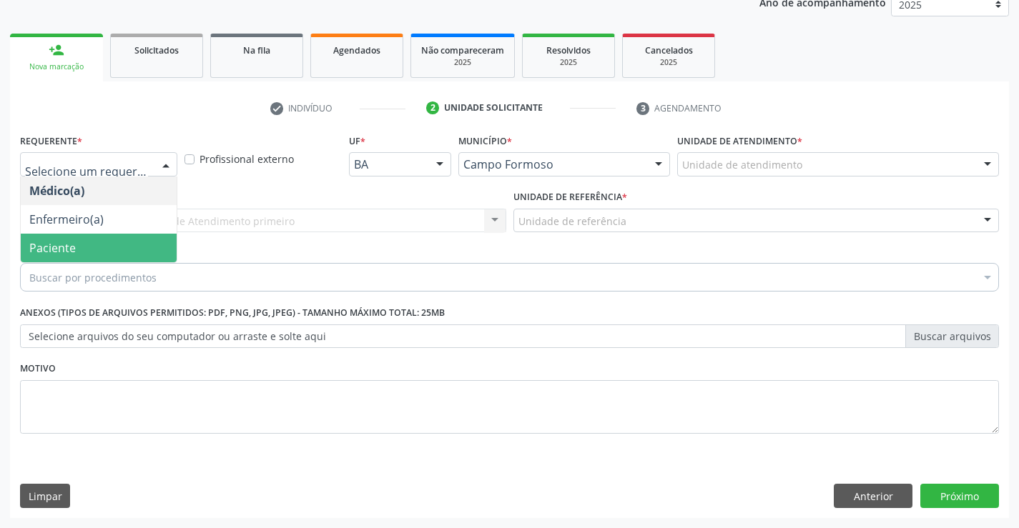
click at [74, 253] on span "Paciente" at bounding box center [52, 248] width 46 height 16
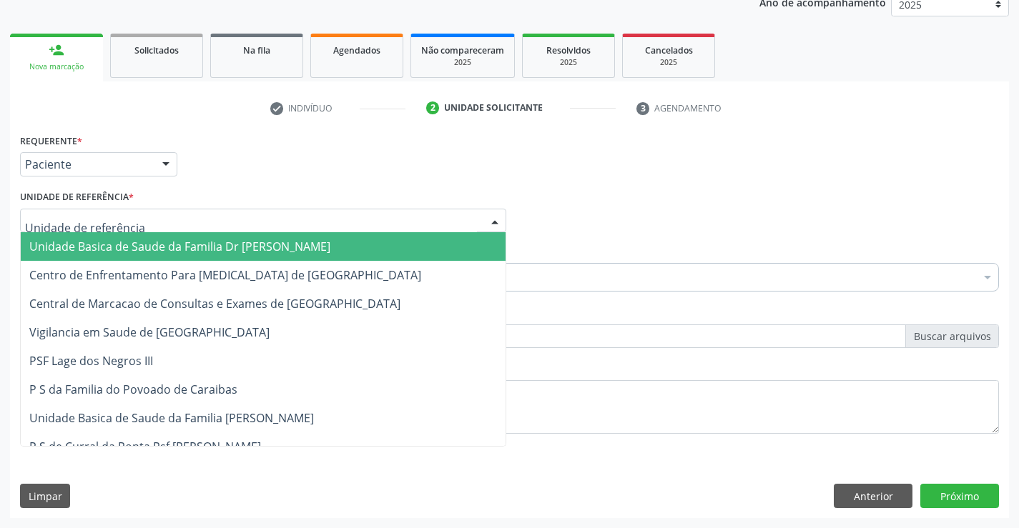
click at [99, 242] on span "Unidade Basica de Saude da Familia Dr [PERSON_NAME]" at bounding box center [179, 247] width 301 height 16
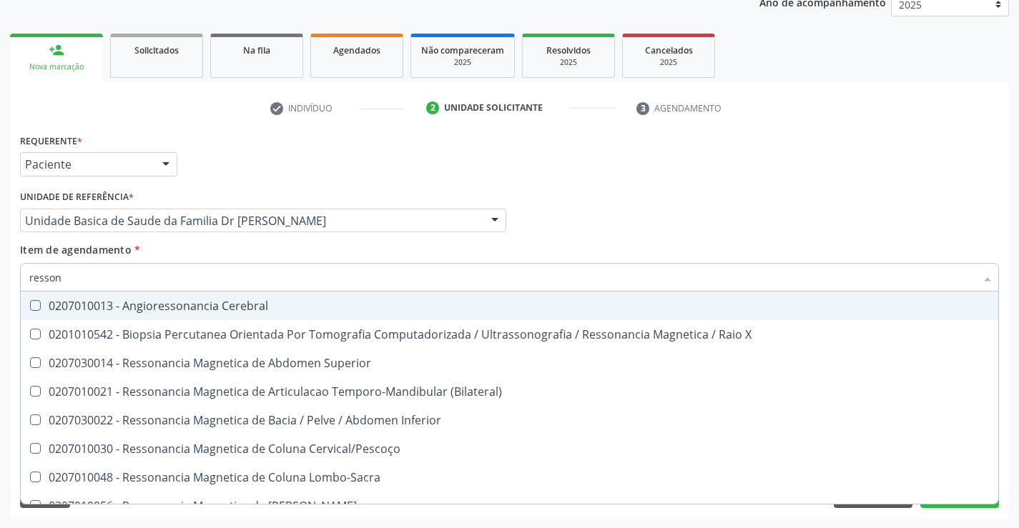
type input "ressona"
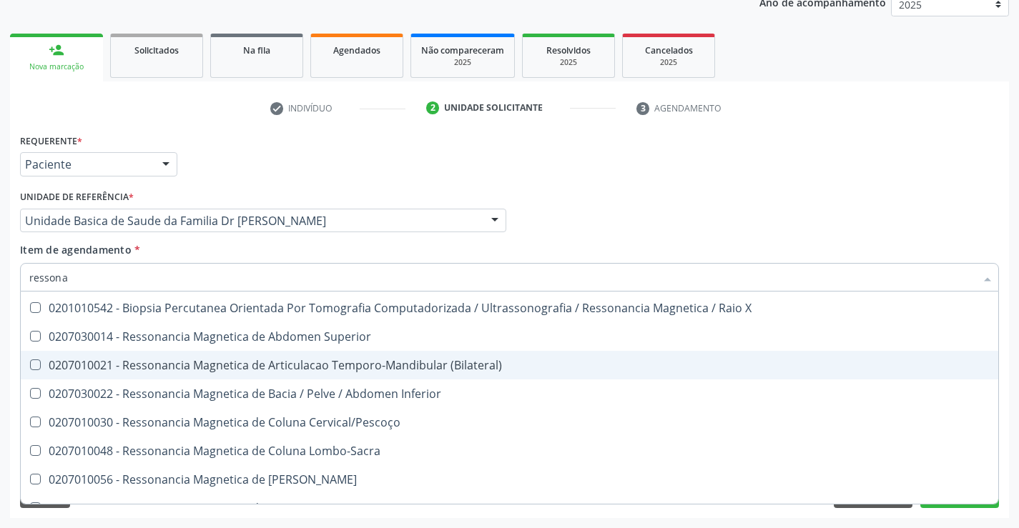
scroll to position [71, 0]
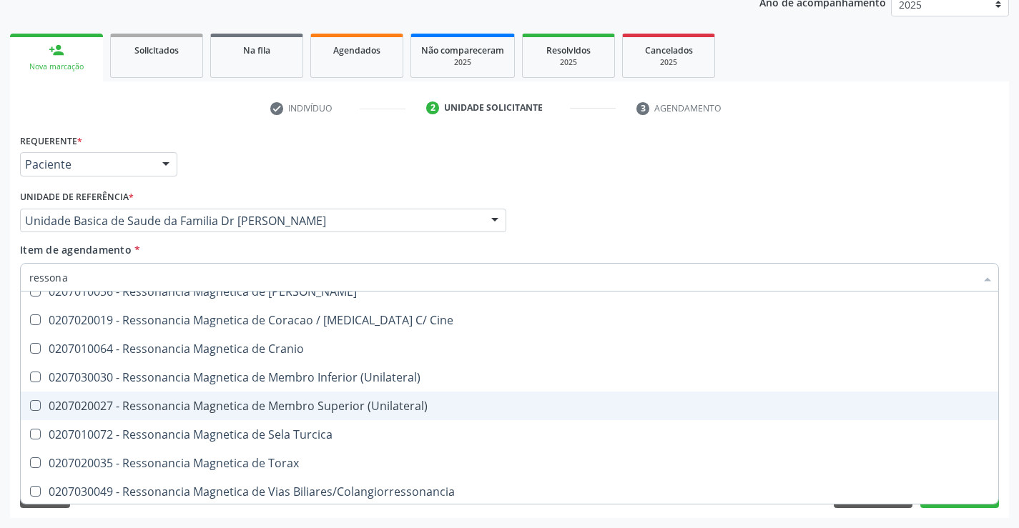
scroll to position [143, 0]
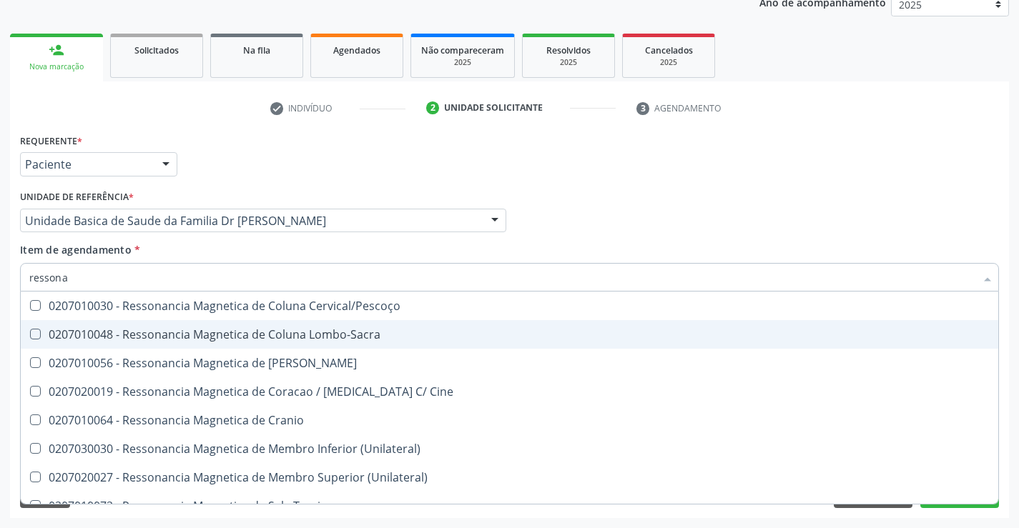
click at [354, 337] on div "0207010048 - Ressonancia Magnetica de Coluna Lombo-Sacra" at bounding box center [509, 334] width 960 height 11
checkbox Lombo-Sacra "true"
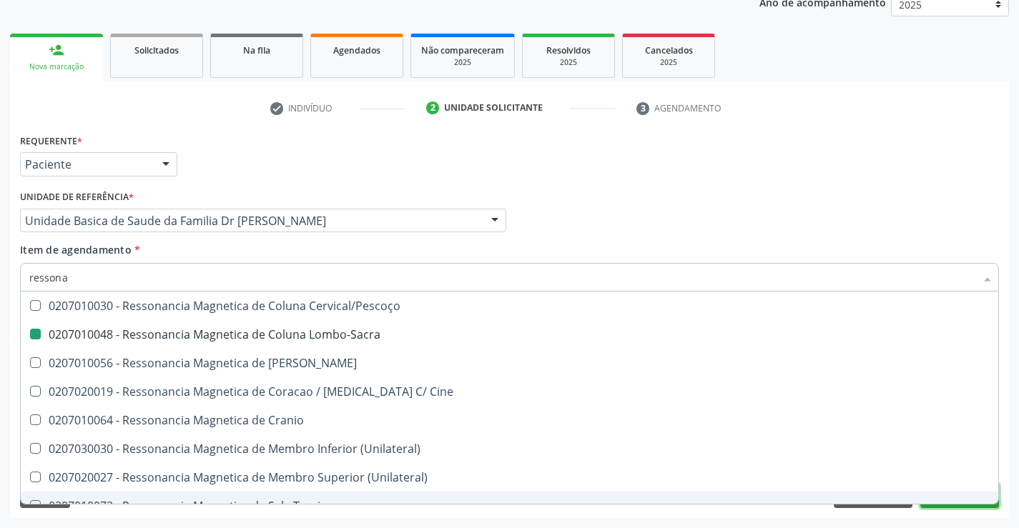
click at [954, 506] on button "Próximo" at bounding box center [959, 496] width 79 height 24
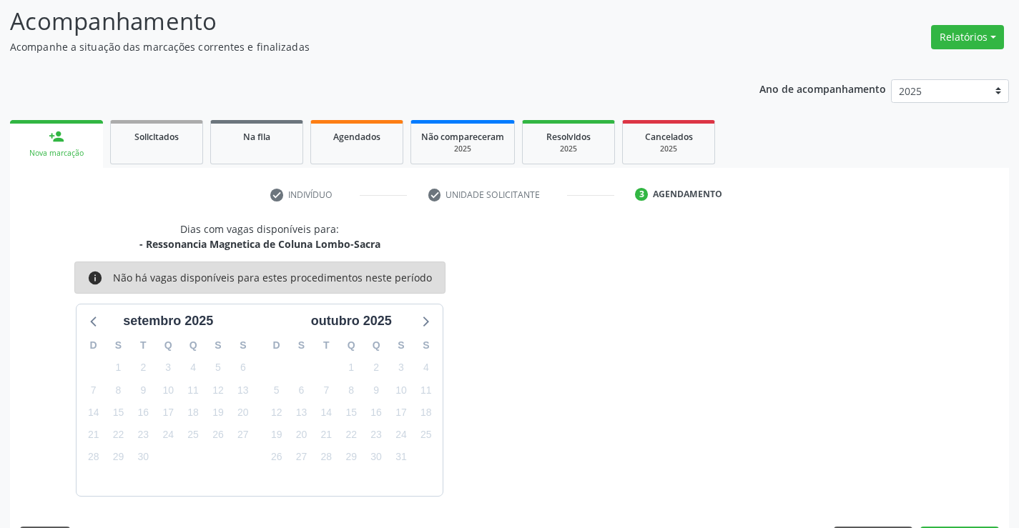
scroll to position [136, 0]
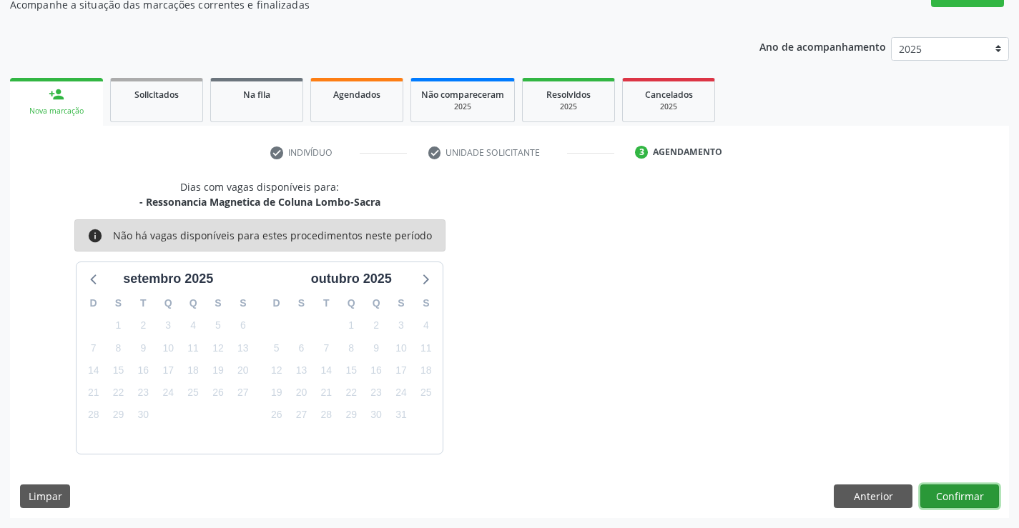
click at [954, 502] on button "Confirmar" at bounding box center [959, 497] width 79 height 24
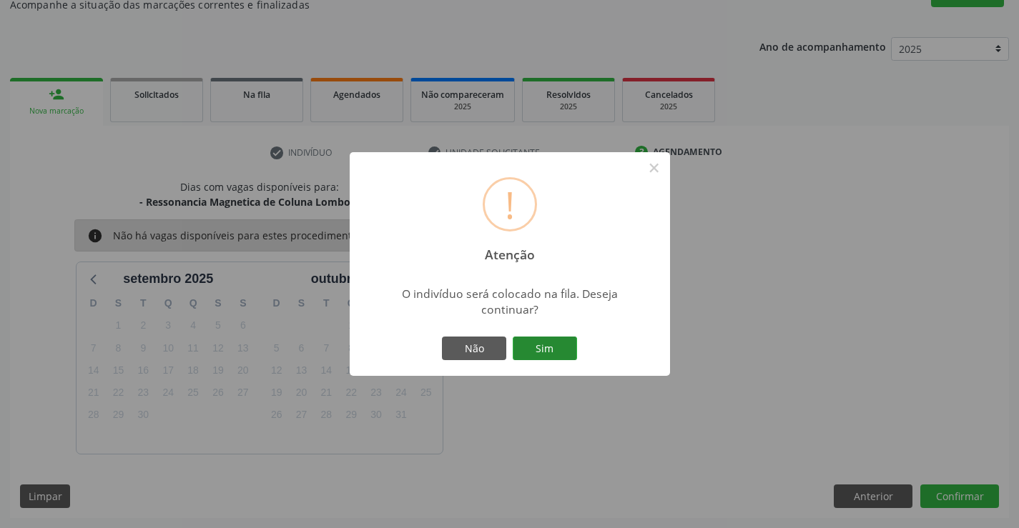
click at [565, 354] on button "Sim" at bounding box center [545, 349] width 64 height 24
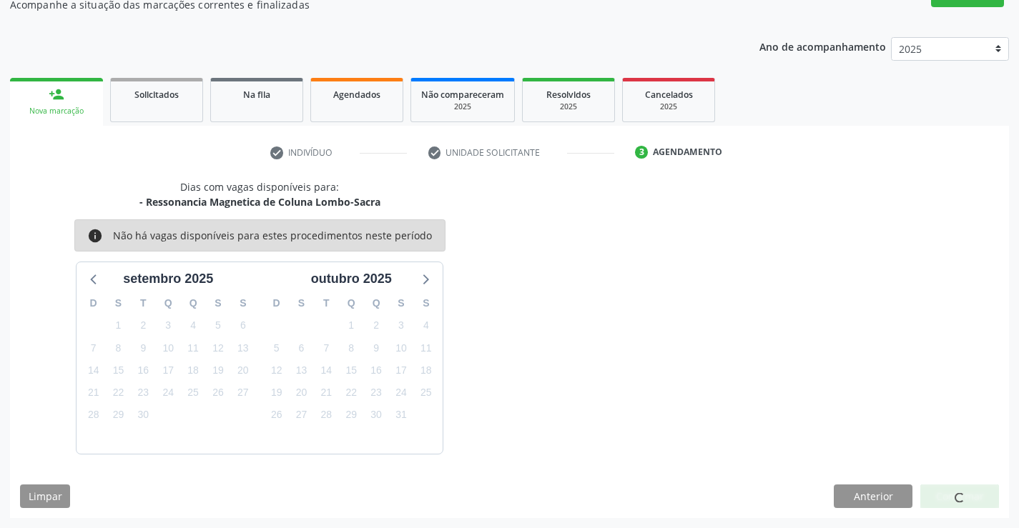
scroll to position [0, 0]
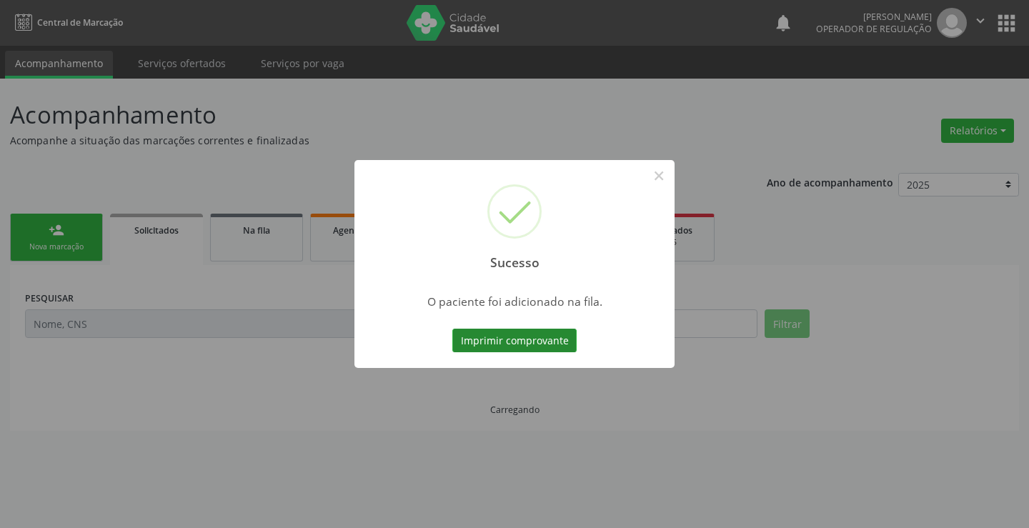
click at [520, 340] on button "Imprimir comprovante" at bounding box center [514, 341] width 124 height 24
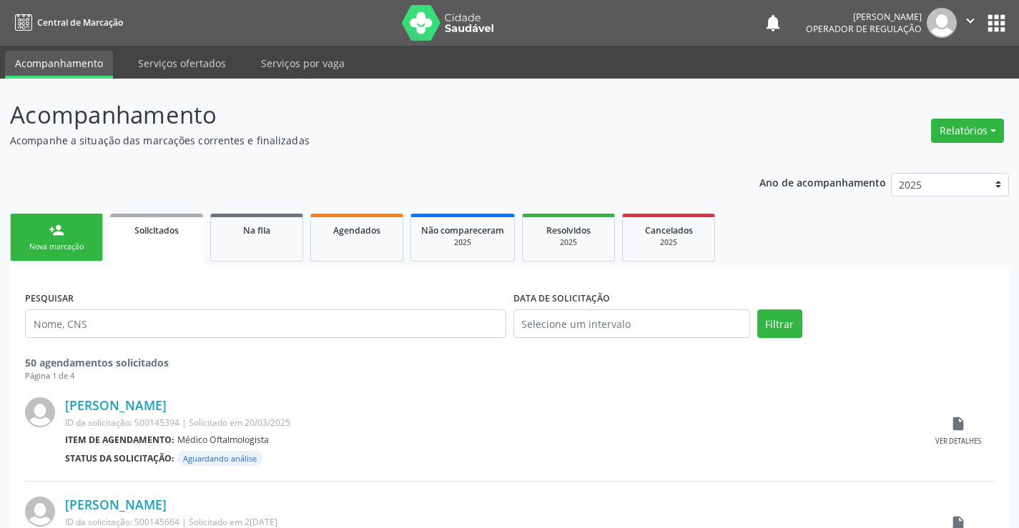
click at [89, 227] on link "person_add Nova marcação" at bounding box center [56, 238] width 93 height 48
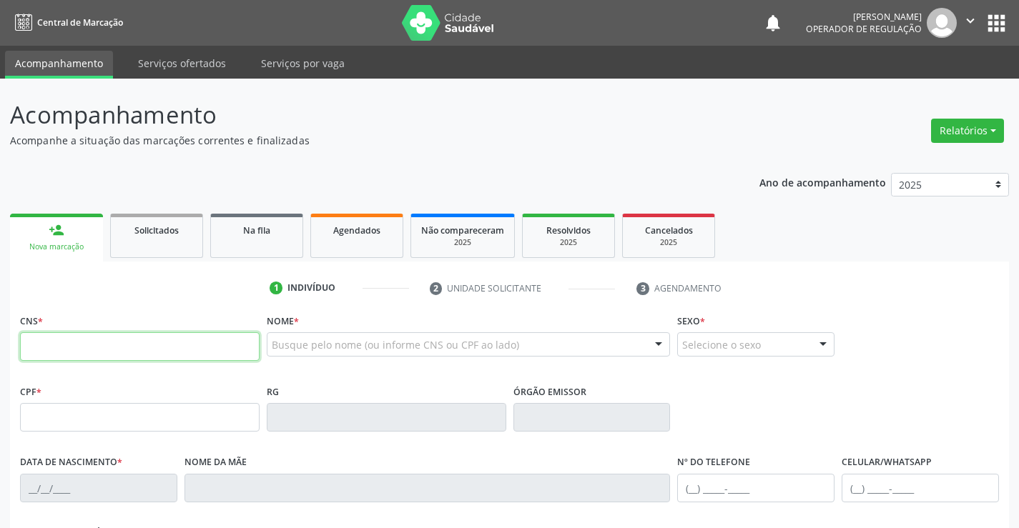
click at [101, 349] on input "text" at bounding box center [139, 346] width 239 height 29
type input "706 9001 5866 7935"
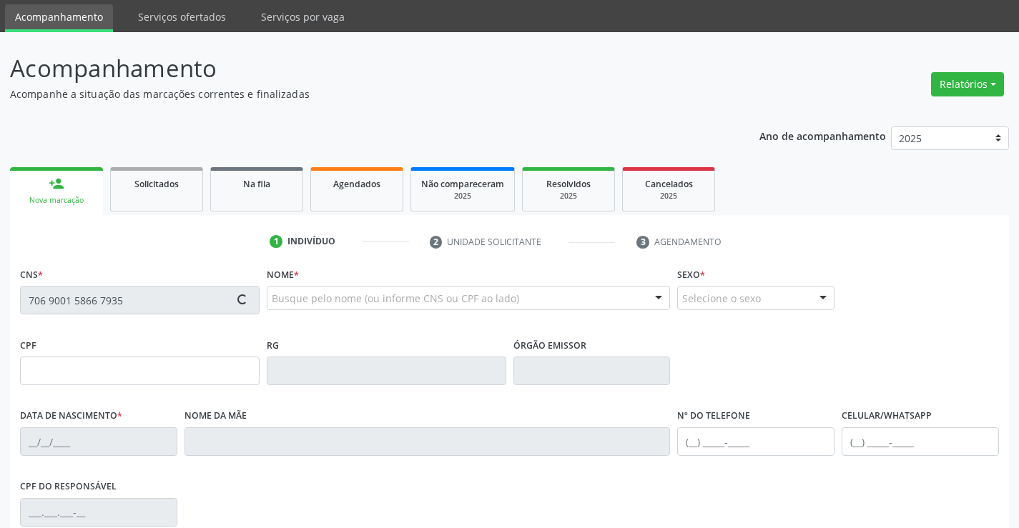
scroll to position [71, 0]
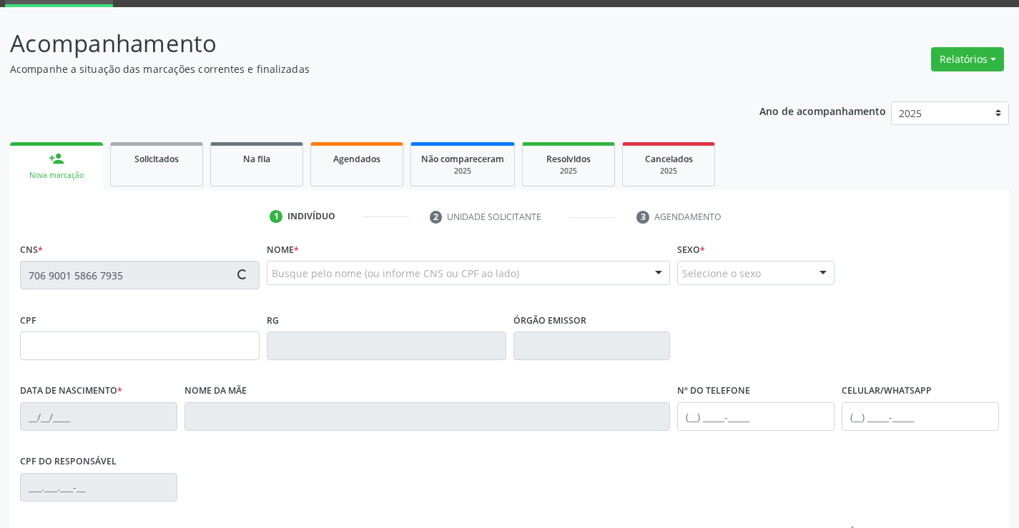
type input "0259285030"
type input "01/05/1950"
type input "(74) 98851-4055"
type input "891.224.371-34"
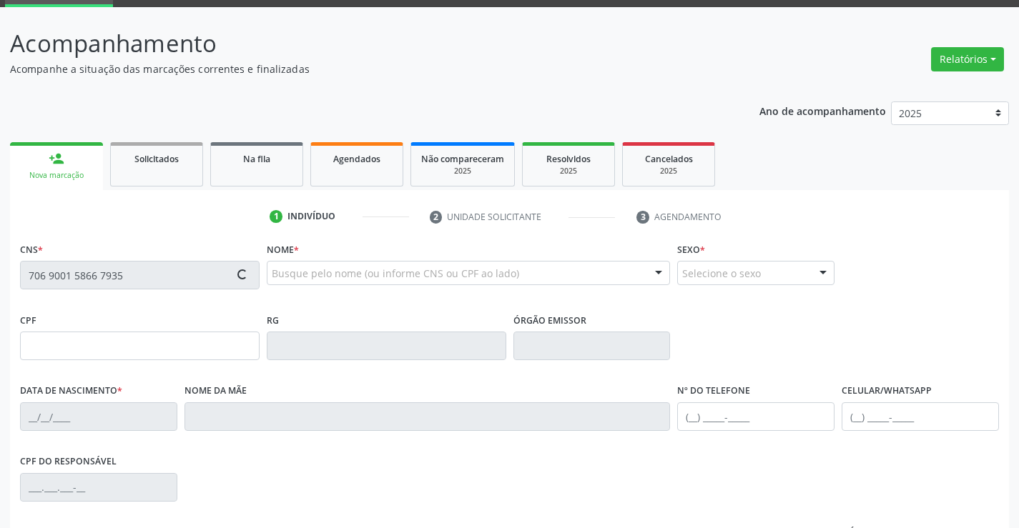
type input "309"
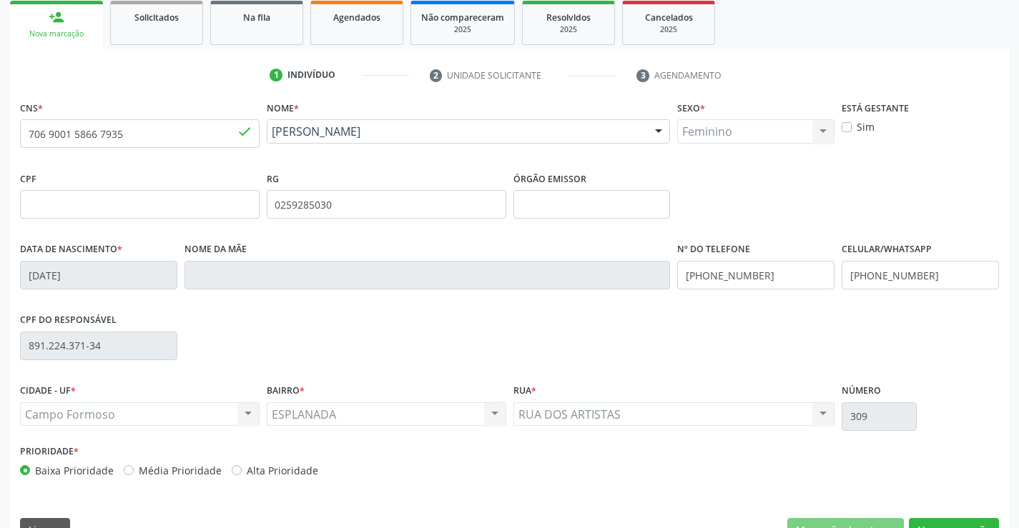
scroll to position [214, 0]
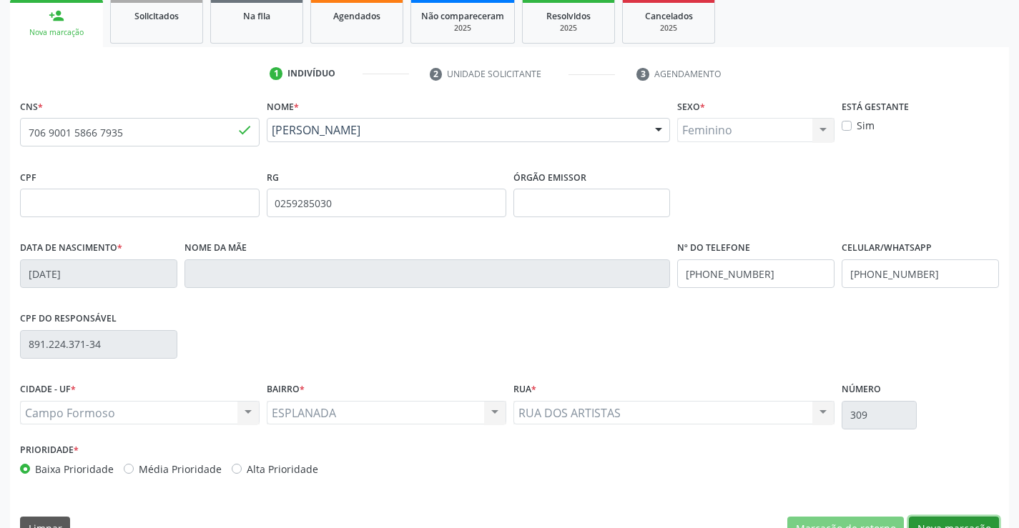
click at [934, 520] on button "Nova marcação" at bounding box center [954, 529] width 90 height 24
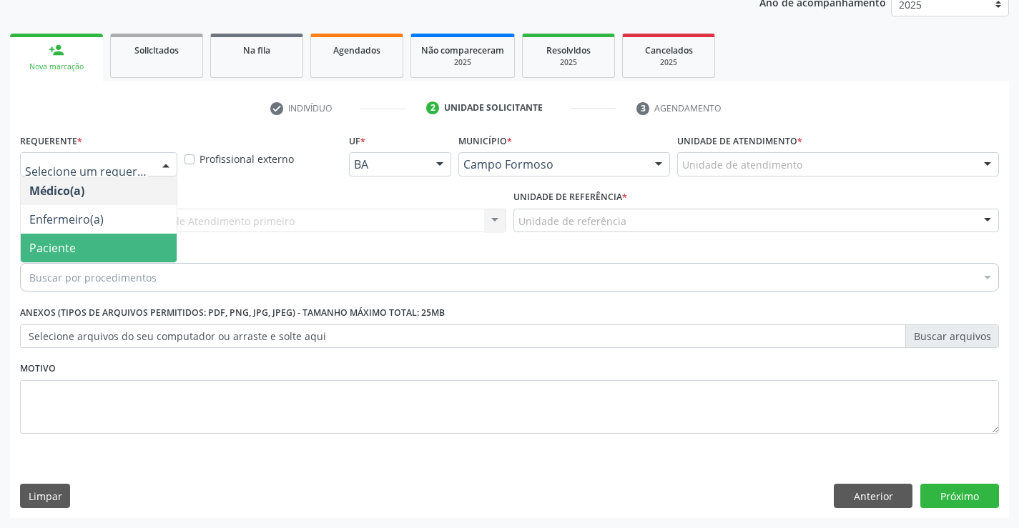
click at [85, 250] on span "Paciente" at bounding box center [99, 248] width 156 height 29
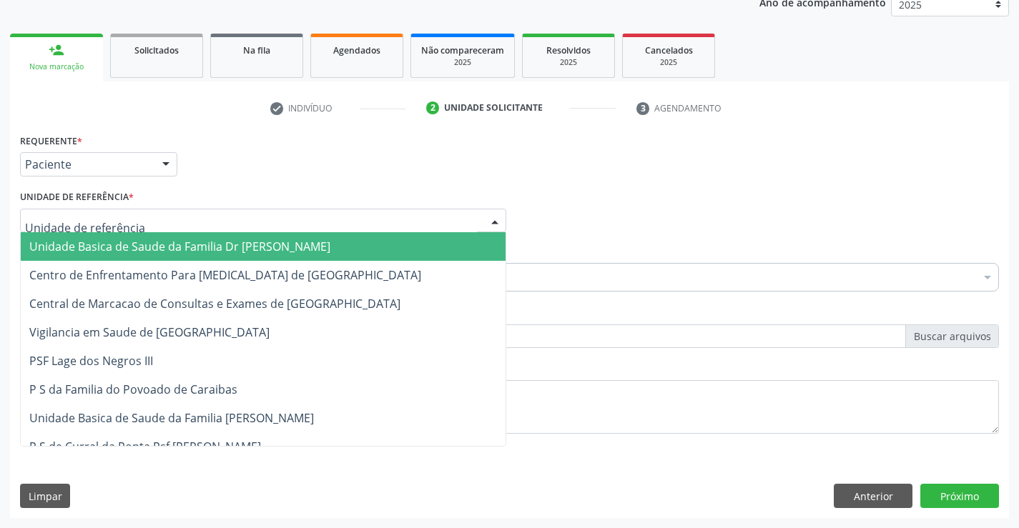
click at [108, 247] on span "Unidade Basica de Saude da Familia Dr [PERSON_NAME]" at bounding box center [179, 247] width 301 height 16
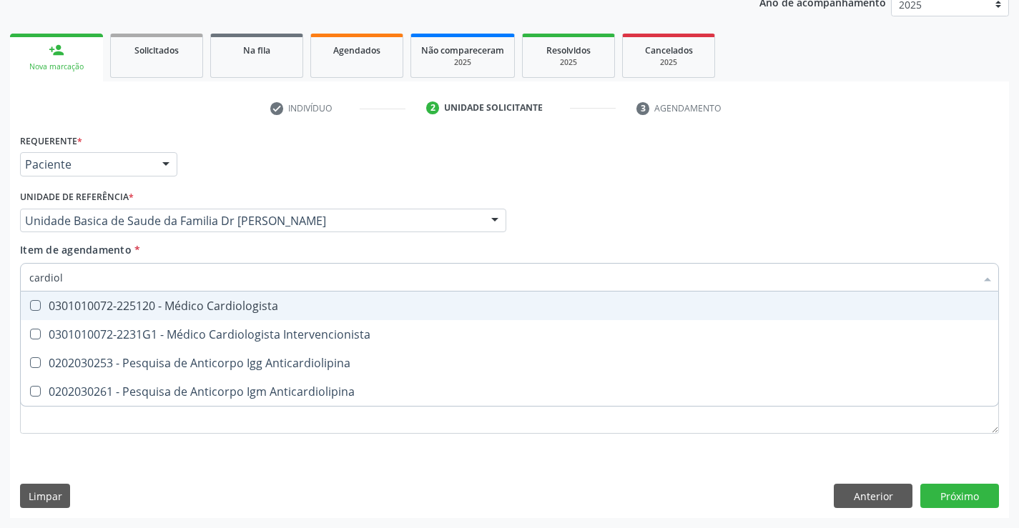
type input "cardiolo"
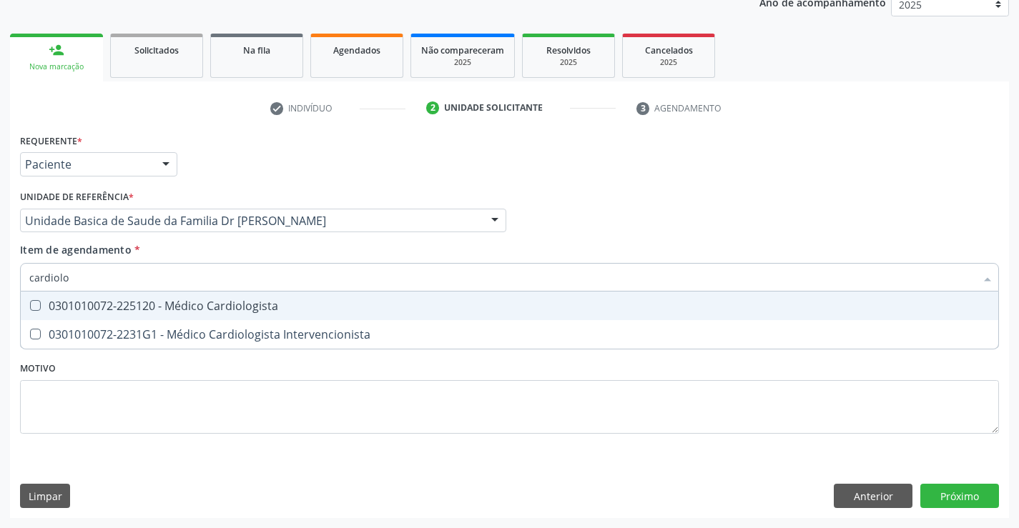
click at [209, 308] on div "0301010072-225120 - Médico Cardiologista" at bounding box center [509, 305] width 960 height 11
checkbox Cardiologista "true"
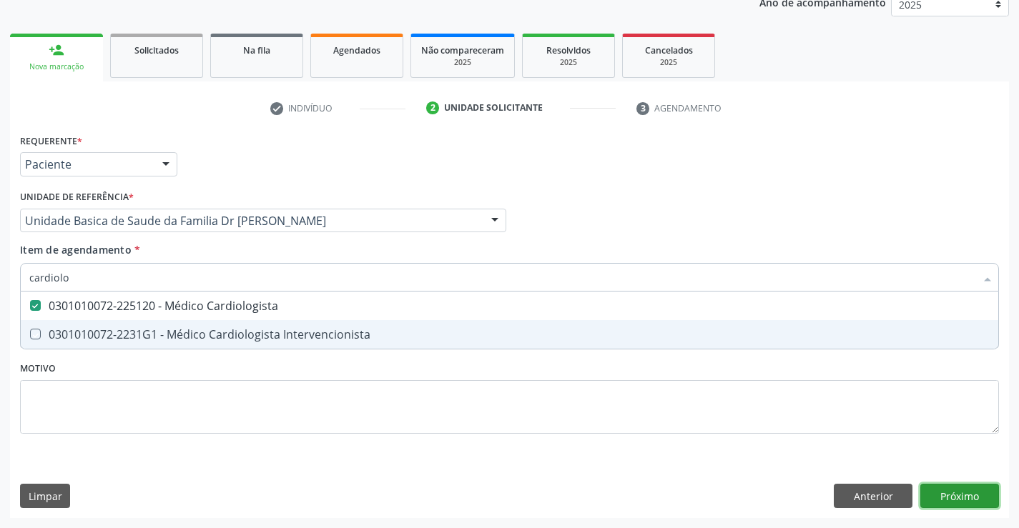
click at [963, 493] on div "Requerente * Paciente Médico(a) Enfermeiro(a) Paciente Nenhum resultado encontr…" at bounding box center [509, 324] width 999 height 388
checkbox Intervencionista "true"
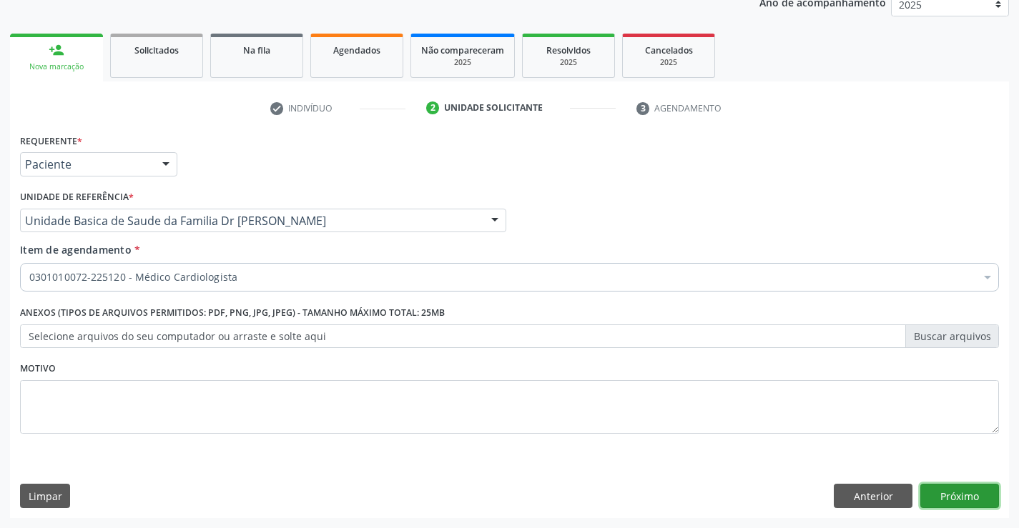
click at [972, 493] on button "Próximo" at bounding box center [959, 496] width 79 height 24
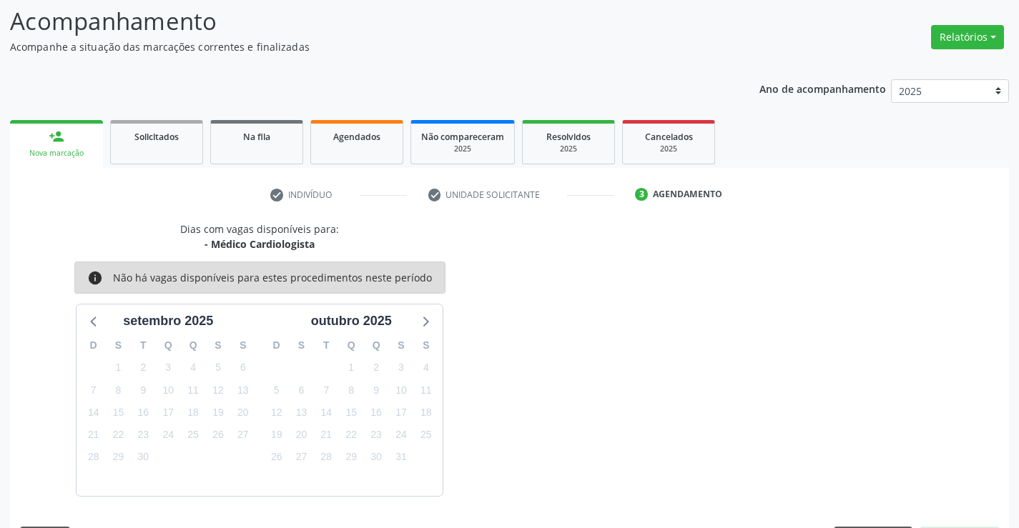
scroll to position [136, 0]
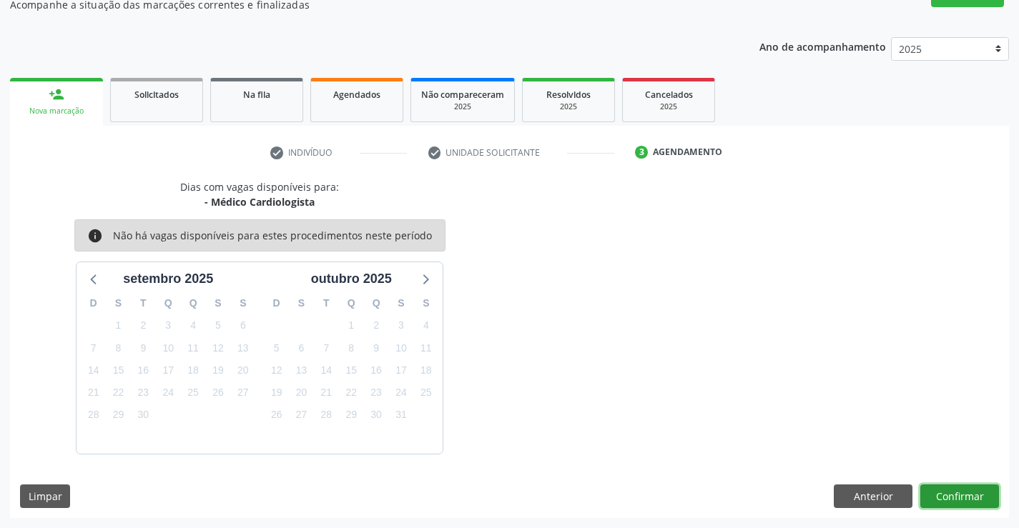
click at [951, 498] on button "Confirmar" at bounding box center [959, 497] width 79 height 24
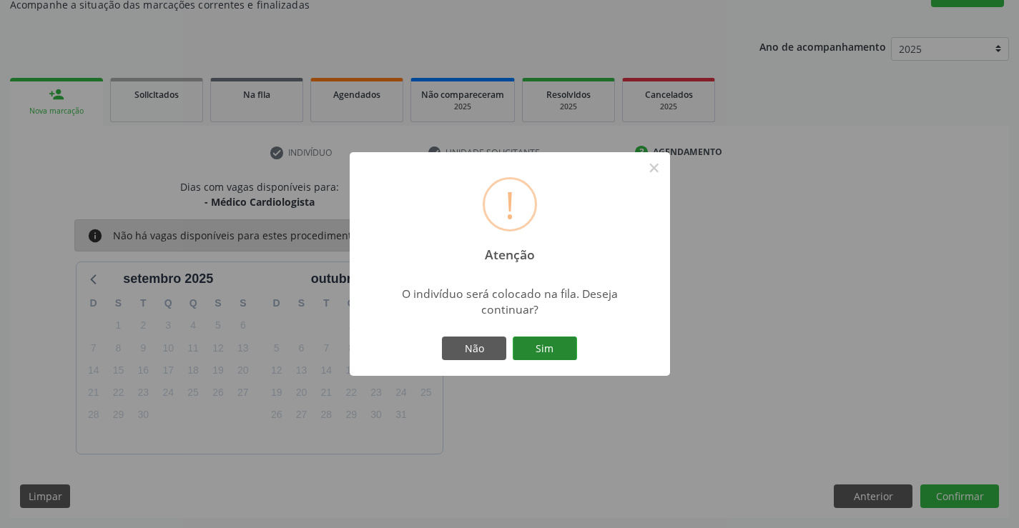
click at [537, 345] on button "Sim" at bounding box center [545, 349] width 64 height 24
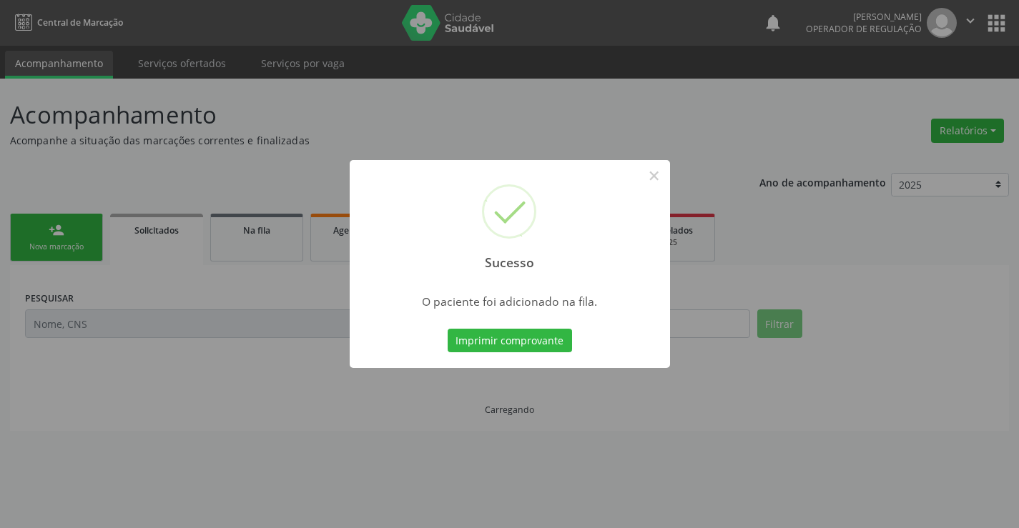
scroll to position [0, 0]
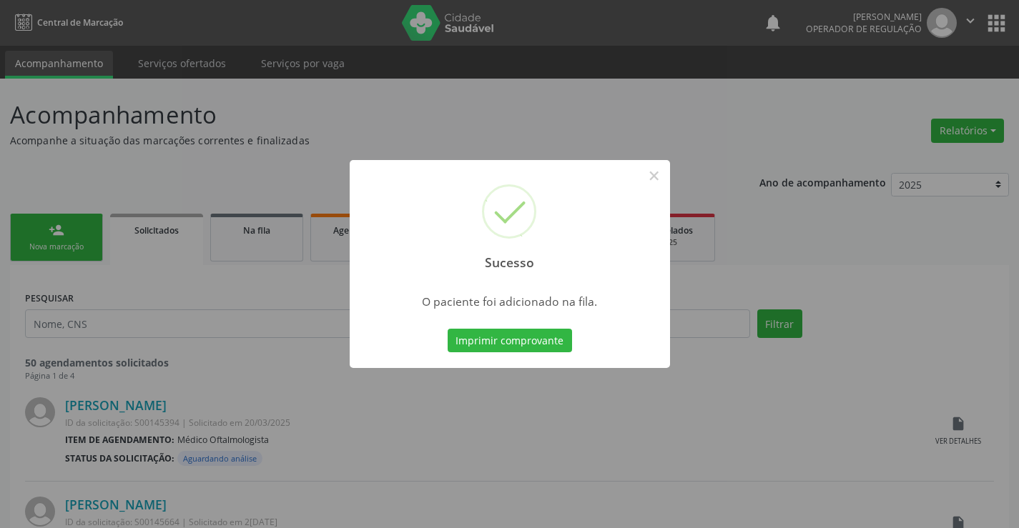
click at [537, 345] on button "Imprimir comprovante" at bounding box center [509, 341] width 124 height 24
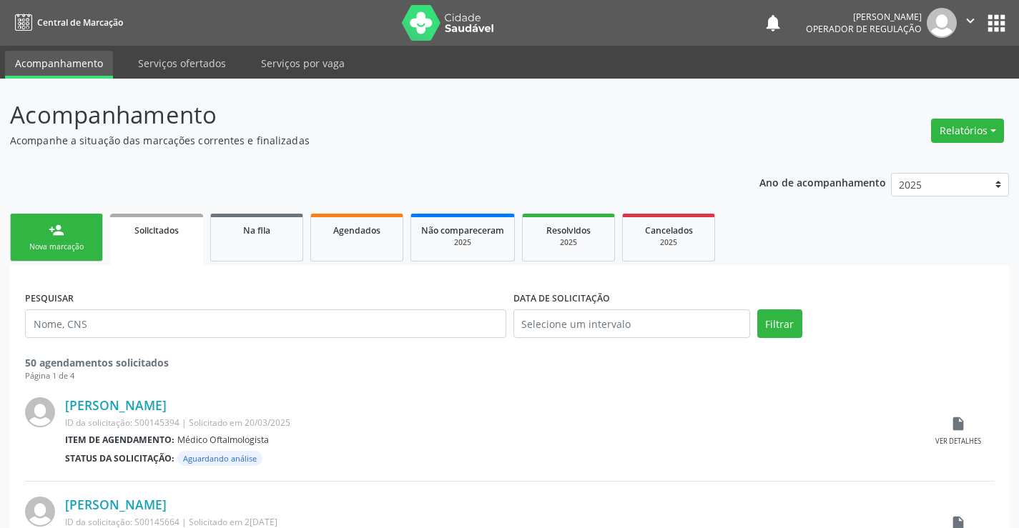
click at [51, 237] on div "person_add" at bounding box center [57, 230] width 16 height 16
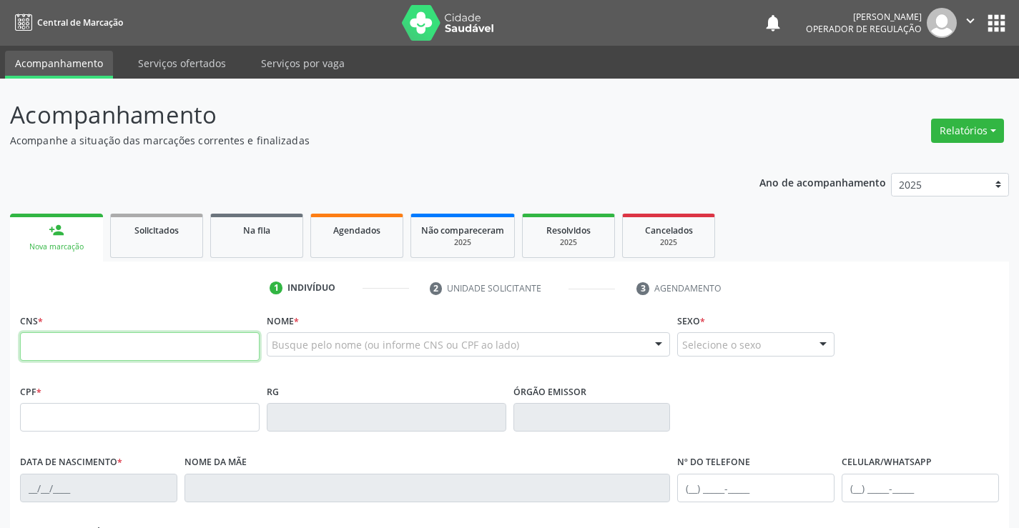
click at [72, 346] on input "text" at bounding box center [139, 346] width 239 height 29
type input "703 4012 0191 0817"
type input "0503362581"
type input "30/06/1973"
type input "(74) 99149-0183"
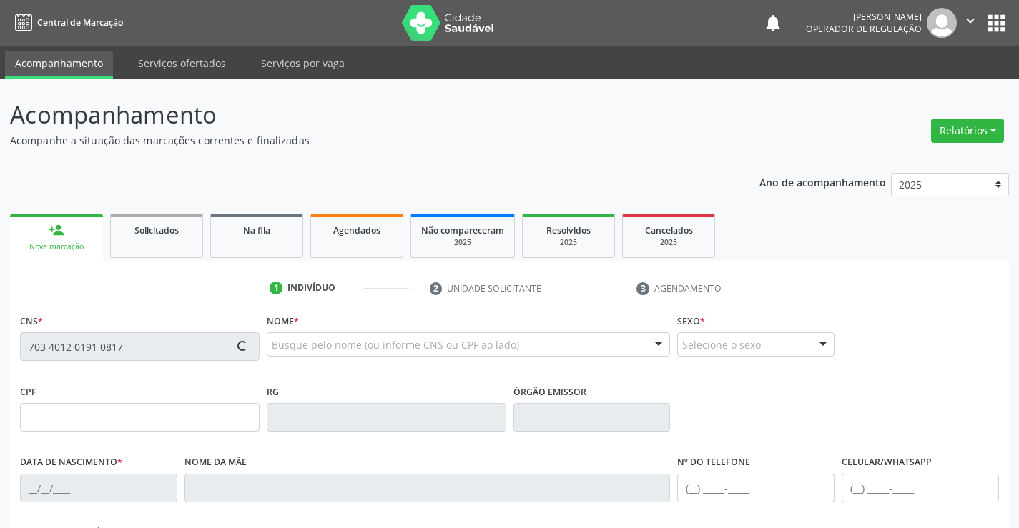
type input "(74) 99149-0183"
type input "SN"
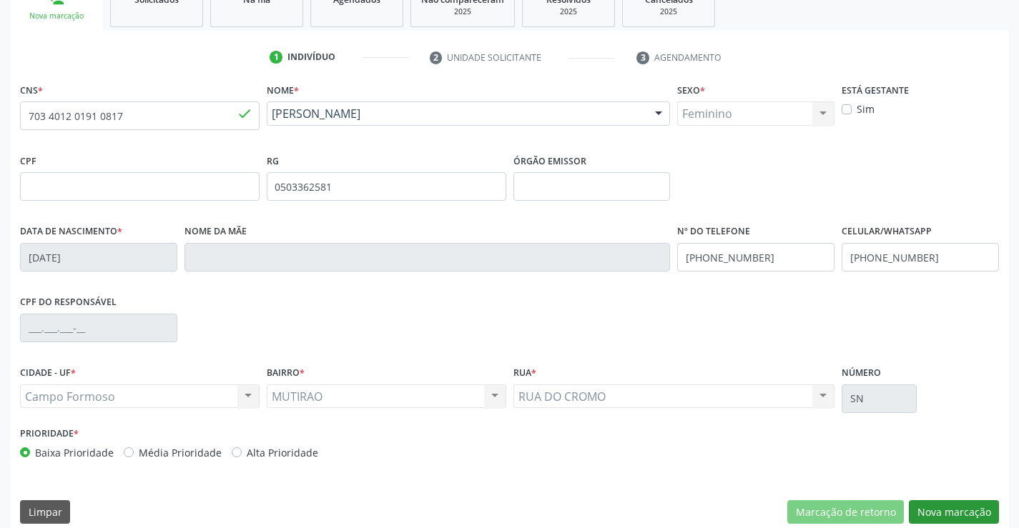
scroll to position [247, 0]
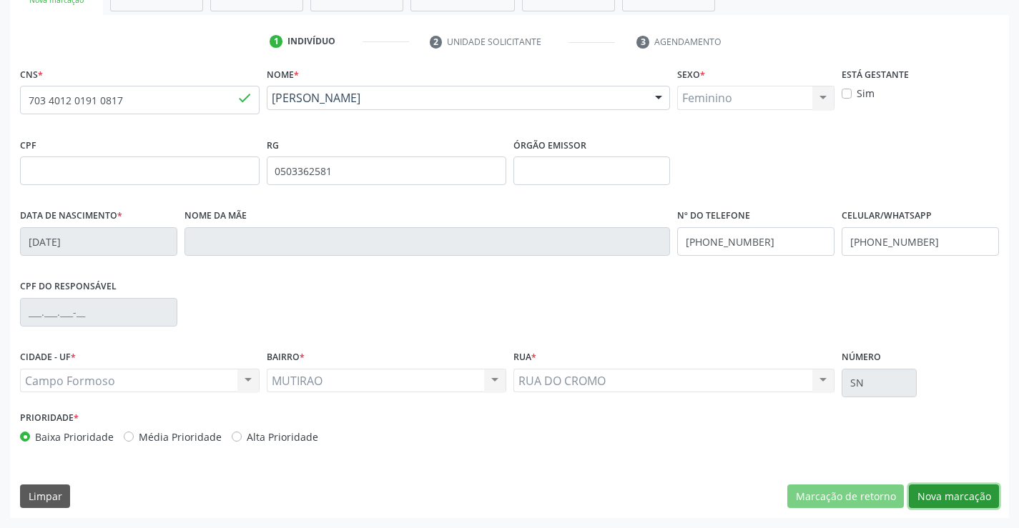
click at [950, 490] on button "Nova marcação" at bounding box center [954, 497] width 90 height 24
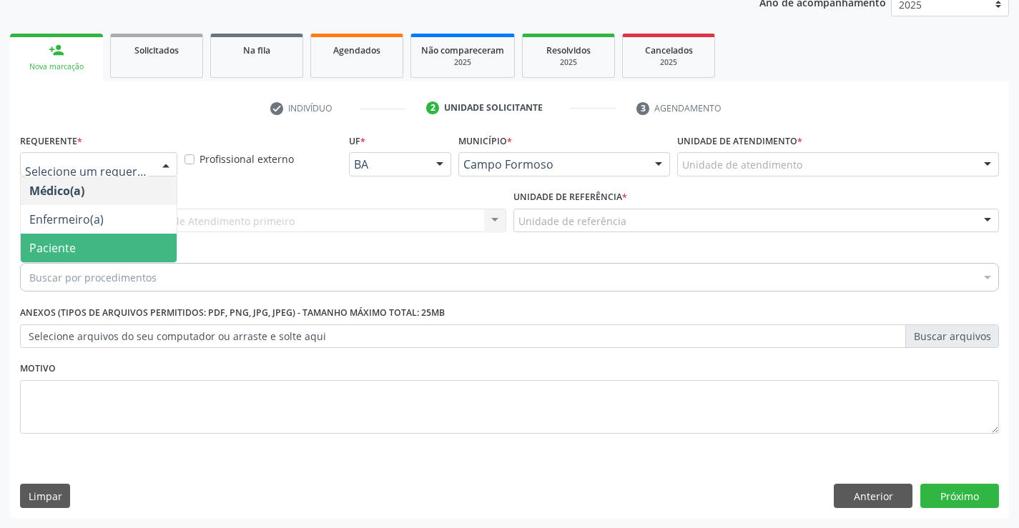
click at [81, 249] on span "Paciente" at bounding box center [99, 248] width 156 height 29
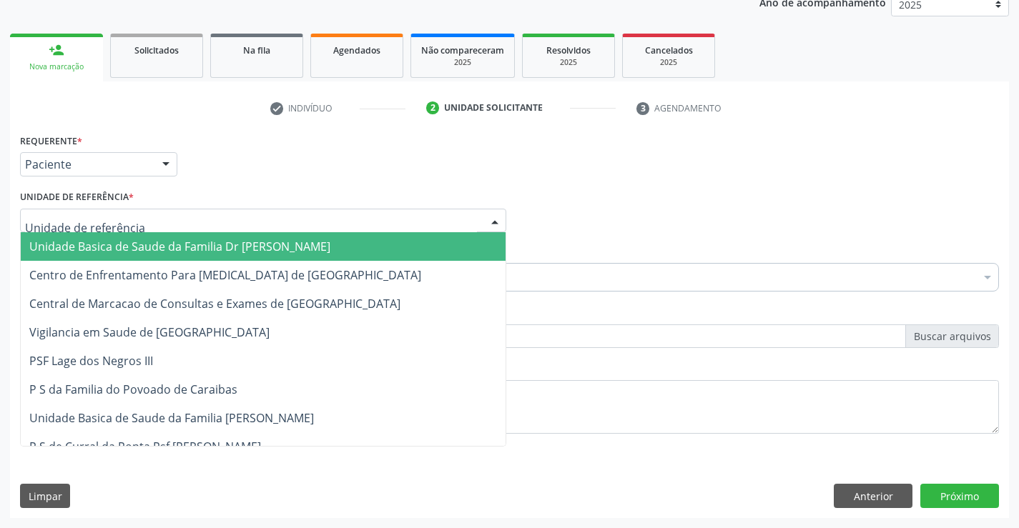
click at [102, 245] on span "Unidade Basica de Saude da Familia Dr [PERSON_NAME]" at bounding box center [179, 247] width 301 height 16
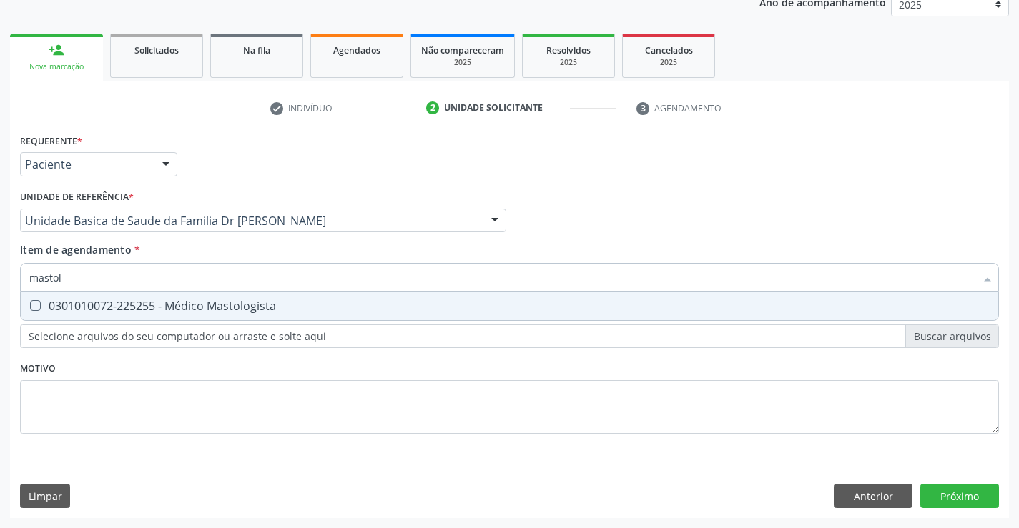
type input "mastolo"
click at [134, 302] on div "0301010072-225255 - Médico Mastologista" at bounding box center [509, 305] width 960 height 11
checkbox Mastologista "true"
click at [962, 493] on div "Requerente * Paciente Médico(a) Enfermeiro(a) Paciente Nenhum resultado encontr…" at bounding box center [509, 324] width 999 height 388
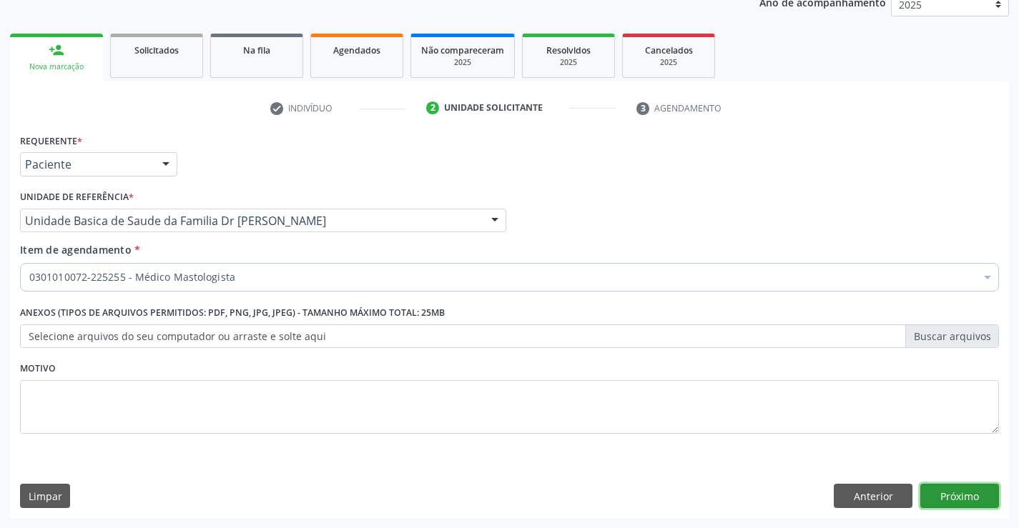
click at [961, 493] on button "Próximo" at bounding box center [959, 496] width 79 height 24
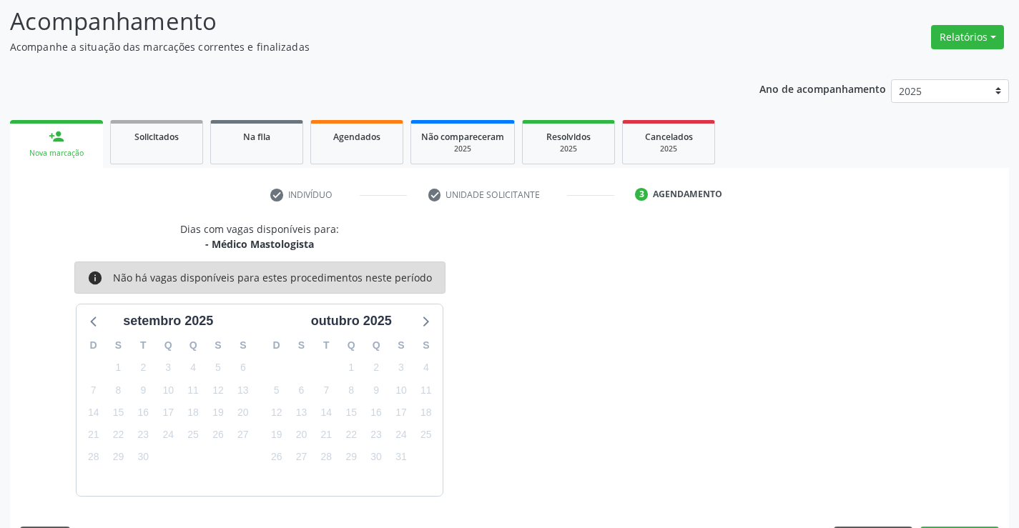
scroll to position [136, 0]
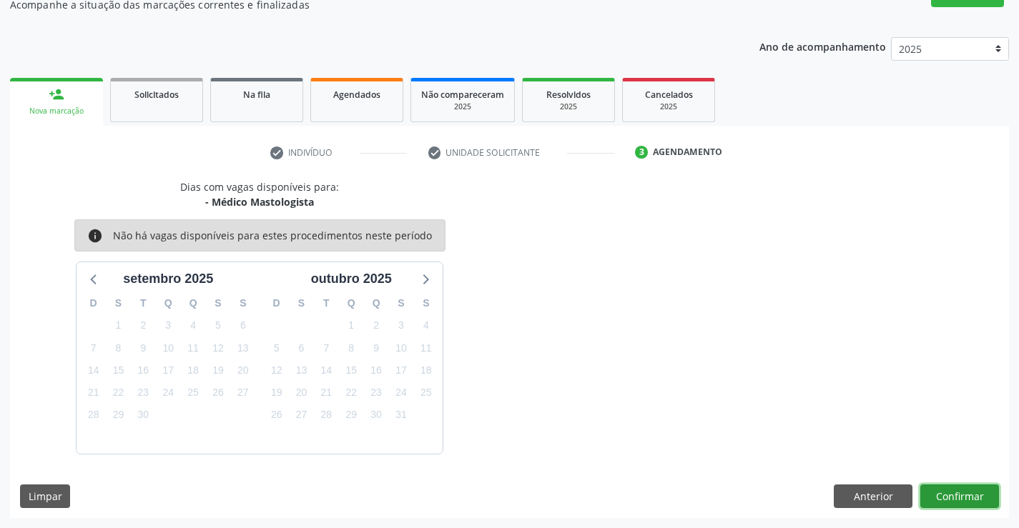
click at [941, 496] on button "Confirmar" at bounding box center [959, 497] width 79 height 24
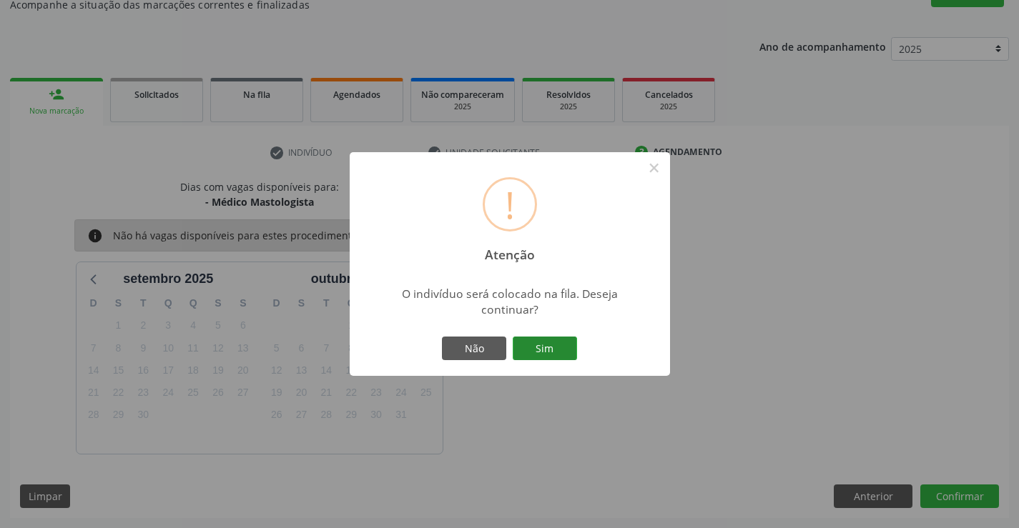
click at [560, 350] on button "Sim" at bounding box center [545, 349] width 64 height 24
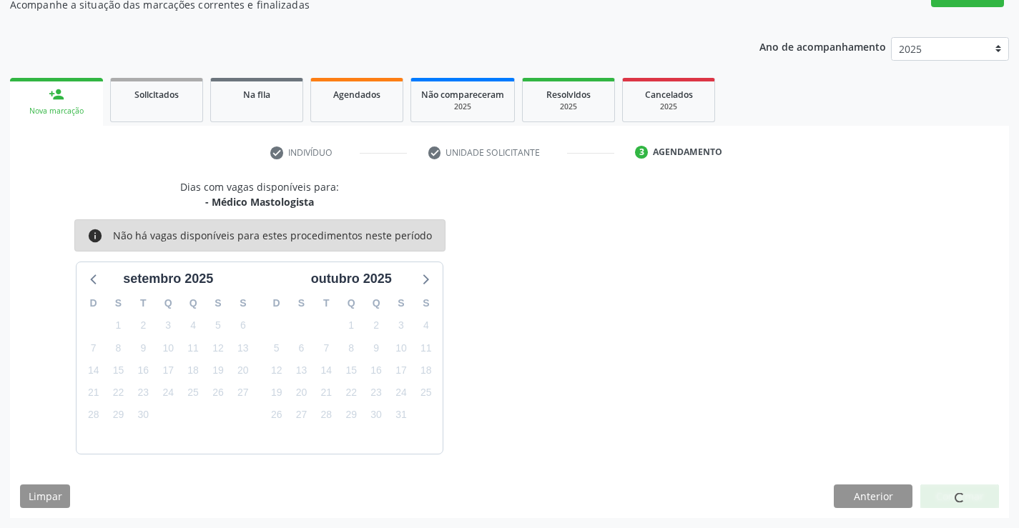
scroll to position [0, 0]
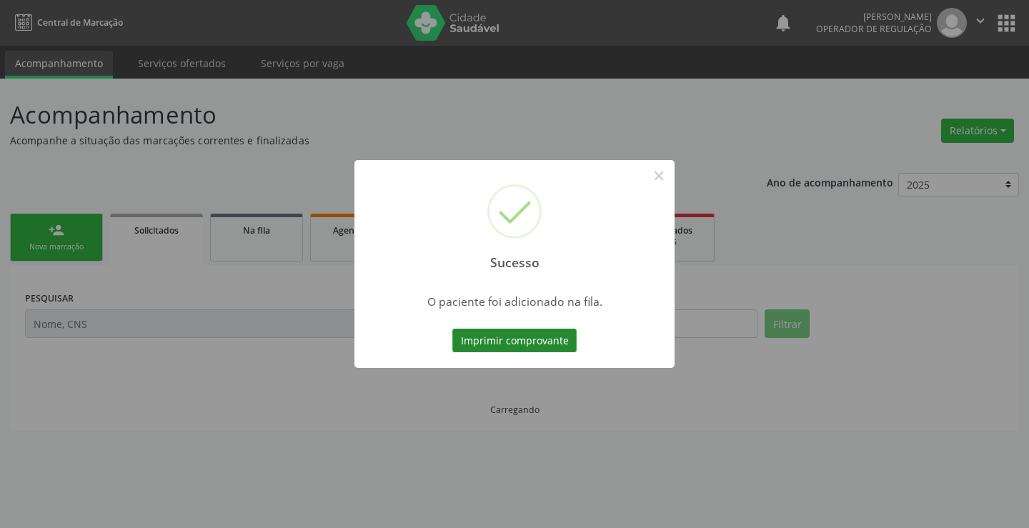
click at [546, 334] on button "Imprimir comprovante" at bounding box center [514, 341] width 124 height 24
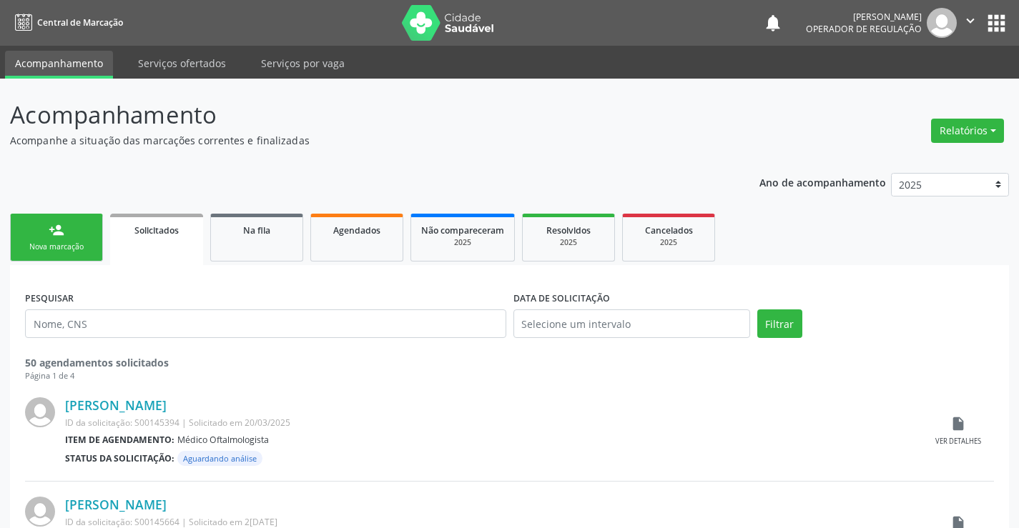
click at [71, 231] on link "person_add Nova marcação" at bounding box center [56, 238] width 93 height 48
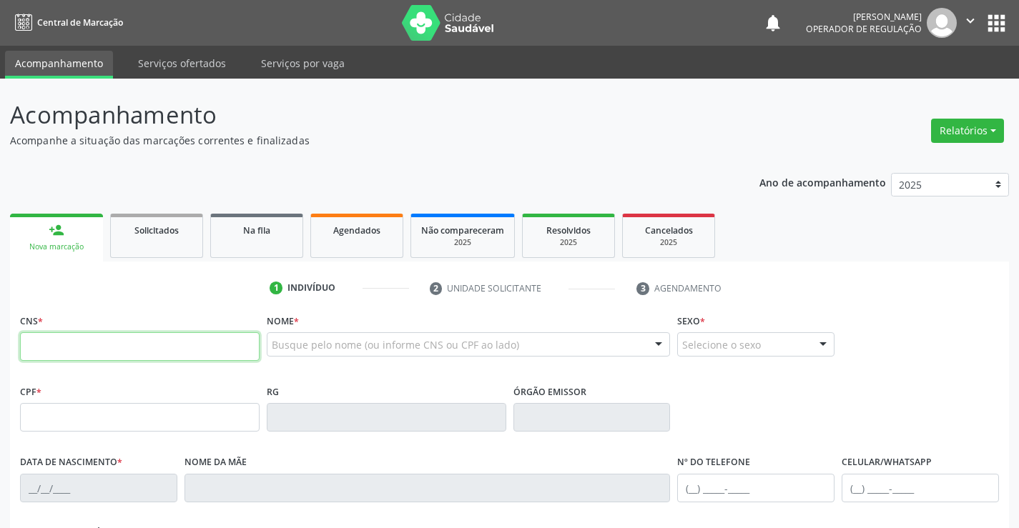
click at [78, 349] on input "text" at bounding box center [139, 346] width 239 height 29
type input "700 0048 5777 3702"
type input "1303637235"
type input "11/09/1979"
type input "Ozeni Francisca Dantas Ferreira"
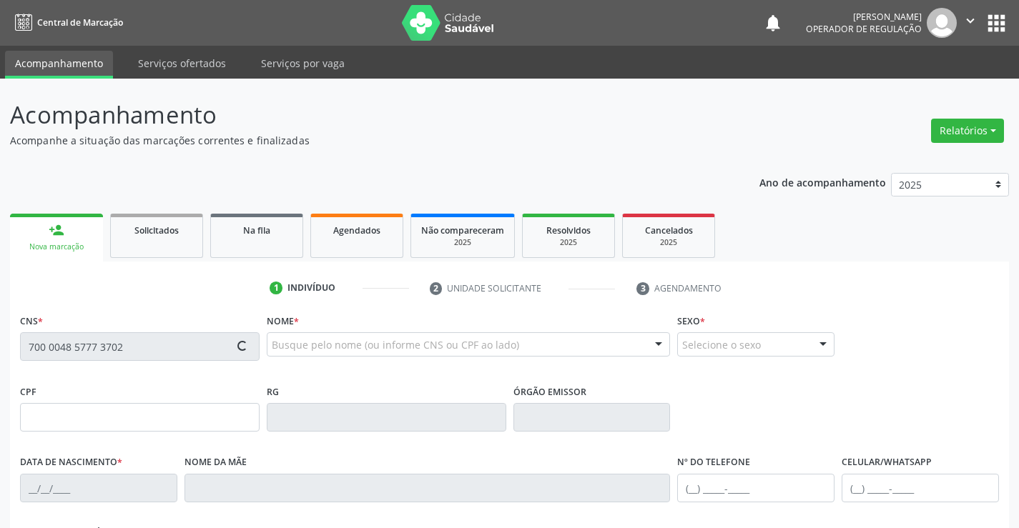
type input "(74) 99937-9480"
type input "035.260.555-30"
type input "S/N"
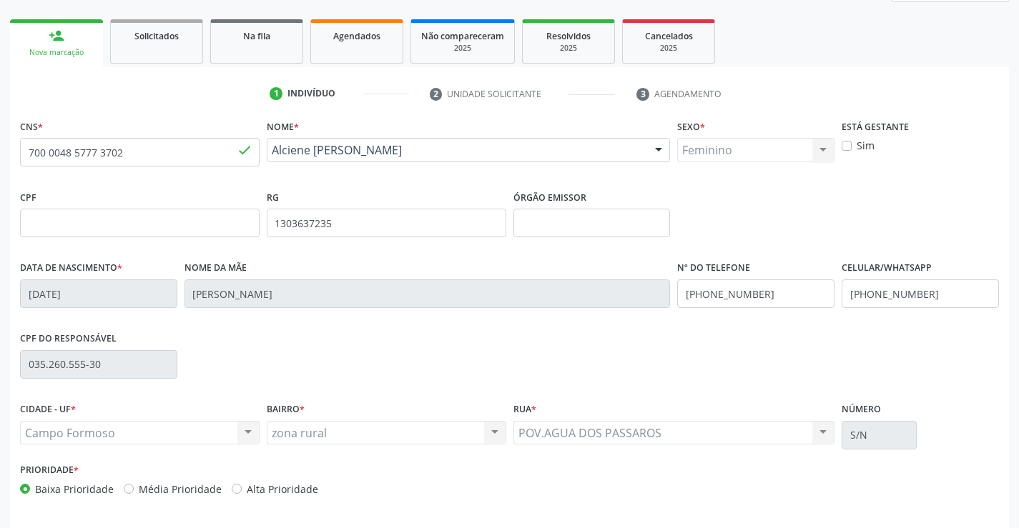
scroll to position [247, 0]
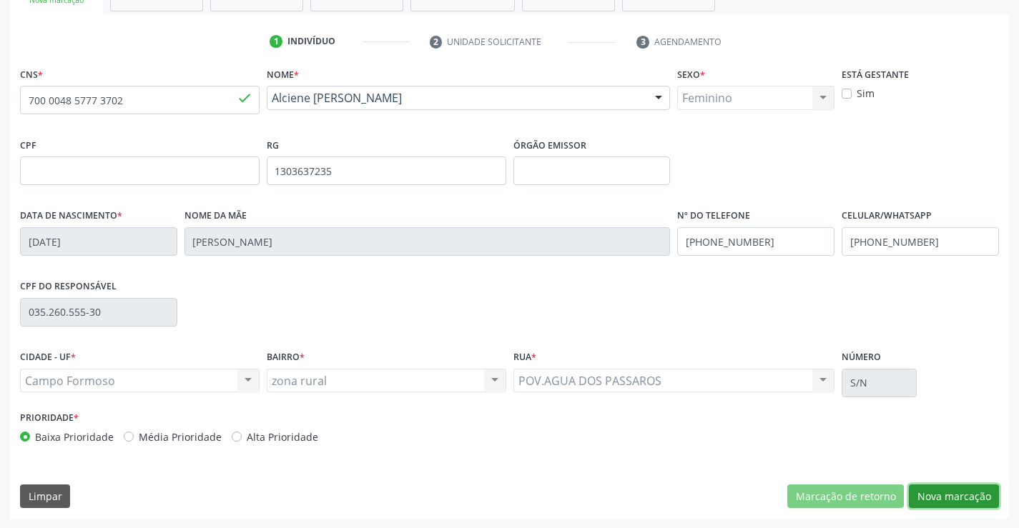
click at [961, 496] on button "Nova marcação" at bounding box center [954, 497] width 90 height 24
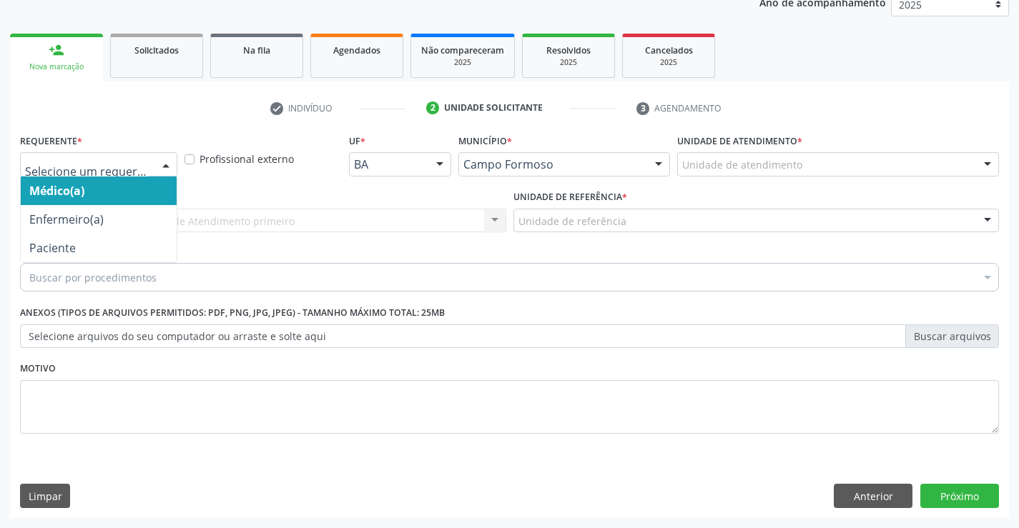
click at [159, 169] on div at bounding box center [165, 165] width 21 height 24
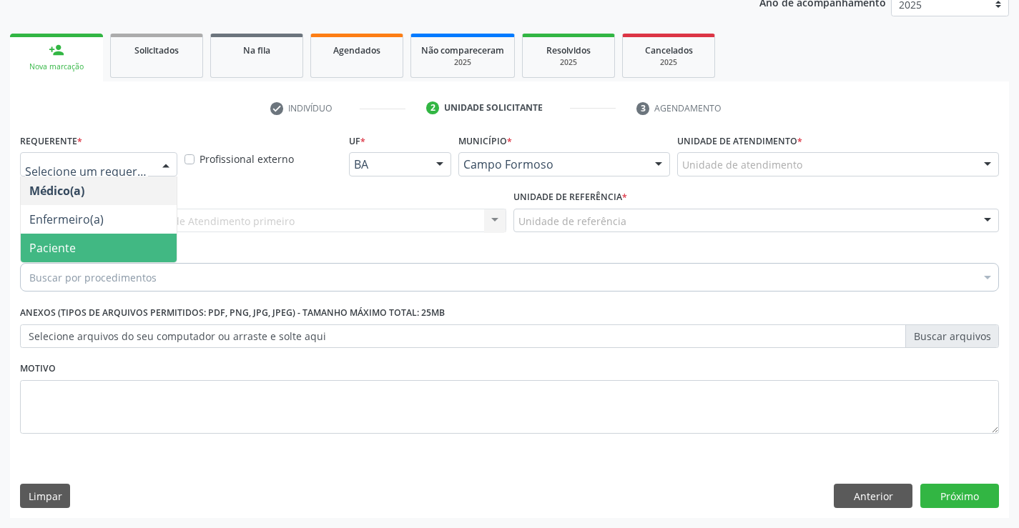
click at [106, 250] on span "Paciente" at bounding box center [99, 248] width 156 height 29
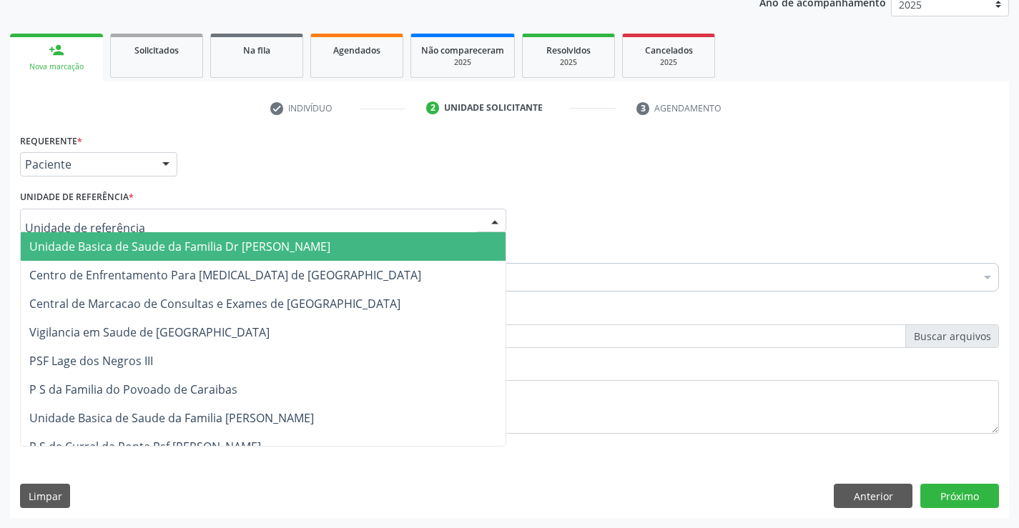
click at [139, 215] on div at bounding box center [263, 221] width 486 height 24
click at [132, 244] on span "Unidade Basica de Saude da Familia Dr [PERSON_NAME]" at bounding box center [179, 247] width 301 height 16
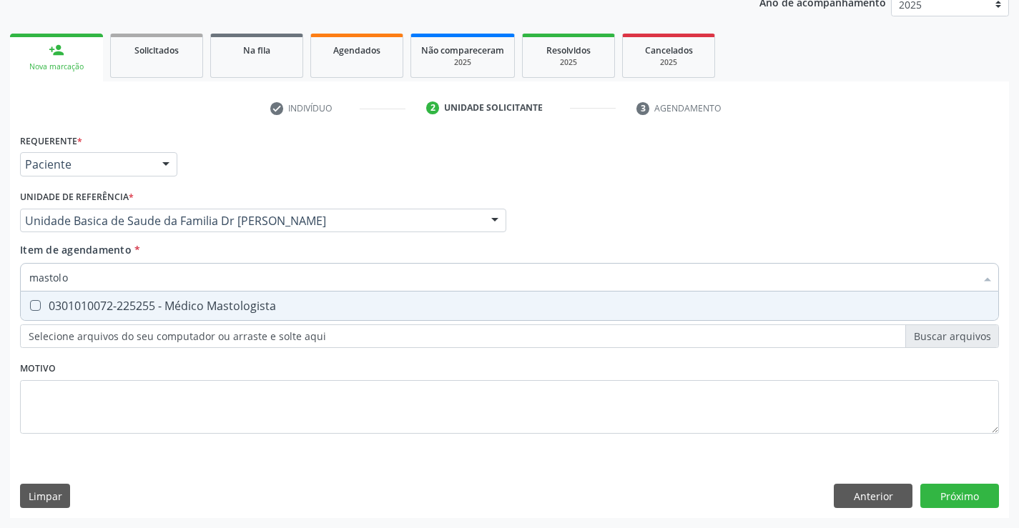
type input "mastolog"
click at [187, 308] on div "0301010072-225255 - Médico Mastologista" at bounding box center [509, 305] width 960 height 11
checkbox Mastologista "true"
click at [959, 490] on div "Requerente * Paciente Médico(a) Enfermeiro(a) Paciente Nenhum resultado encontr…" at bounding box center [509, 324] width 999 height 388
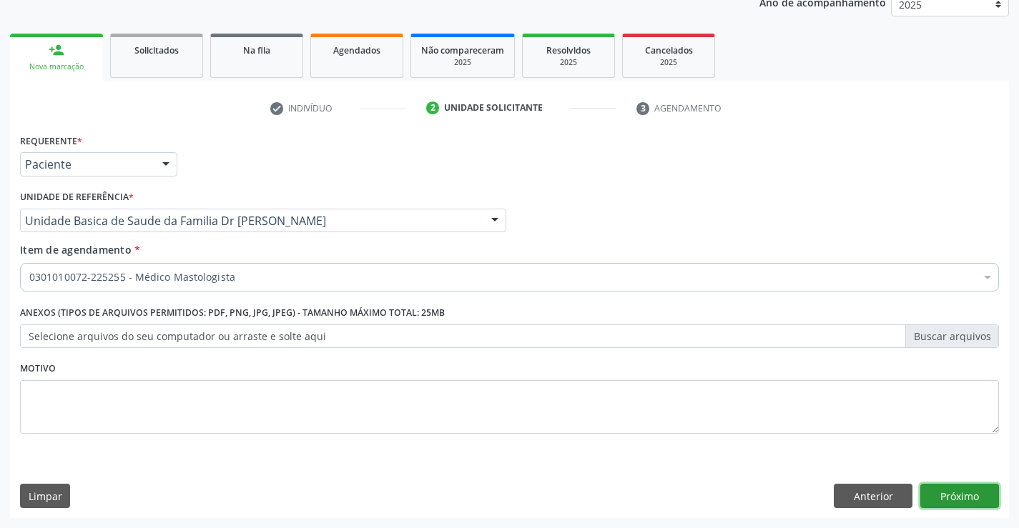
click at [964, 498] on button "Próximo" at bounding box center [959, 496] width 79 height 24
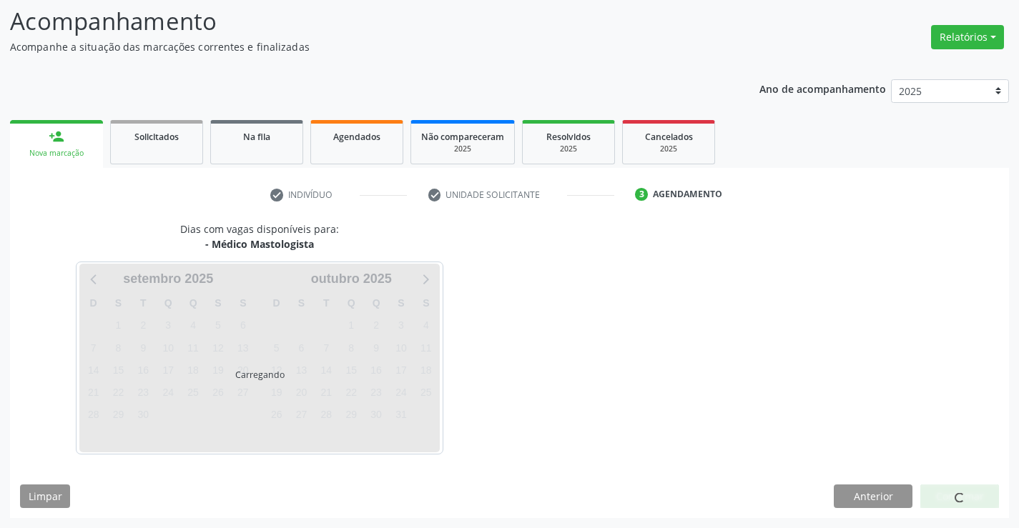
scroll to position [136, 0]
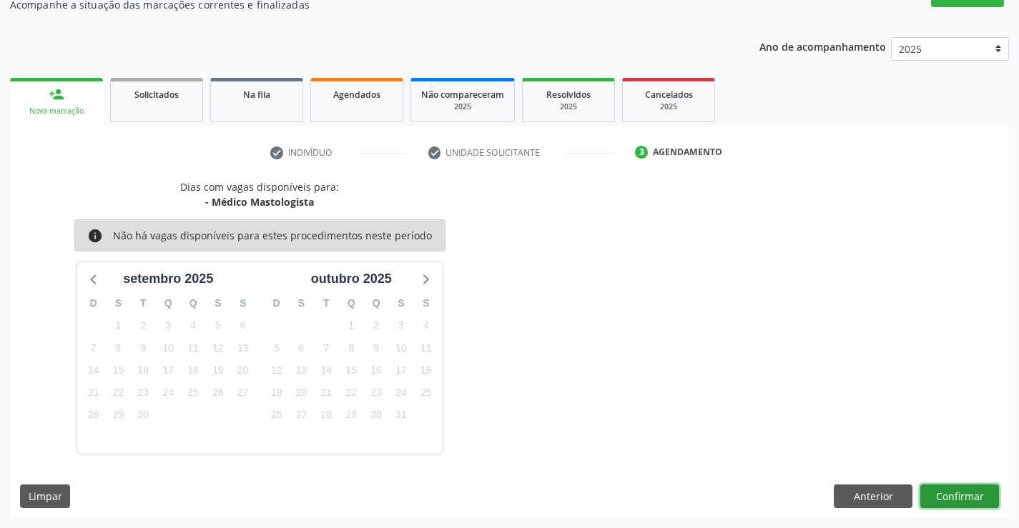
click at [952, 495] on button "Confirmar" at bounding box center [959, 497] width 79 height 24
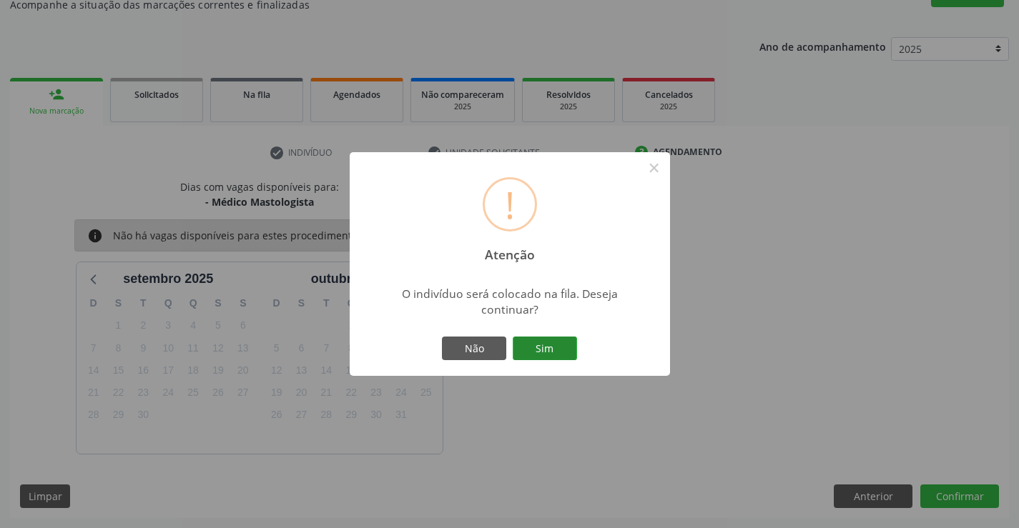
click at [528, 344] on button "Sim" at bounding box center [545, 349] width 64 height 24
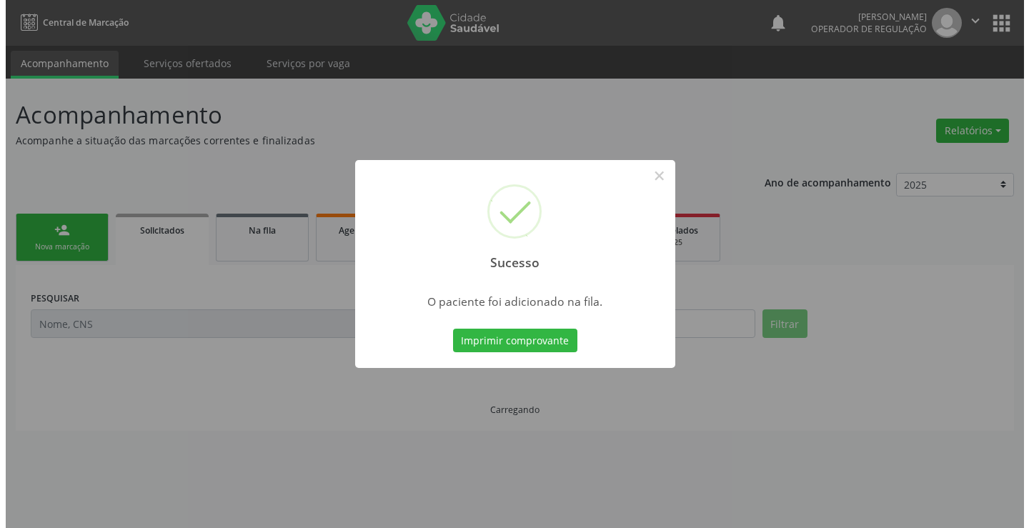
scroll to position [0, 0]
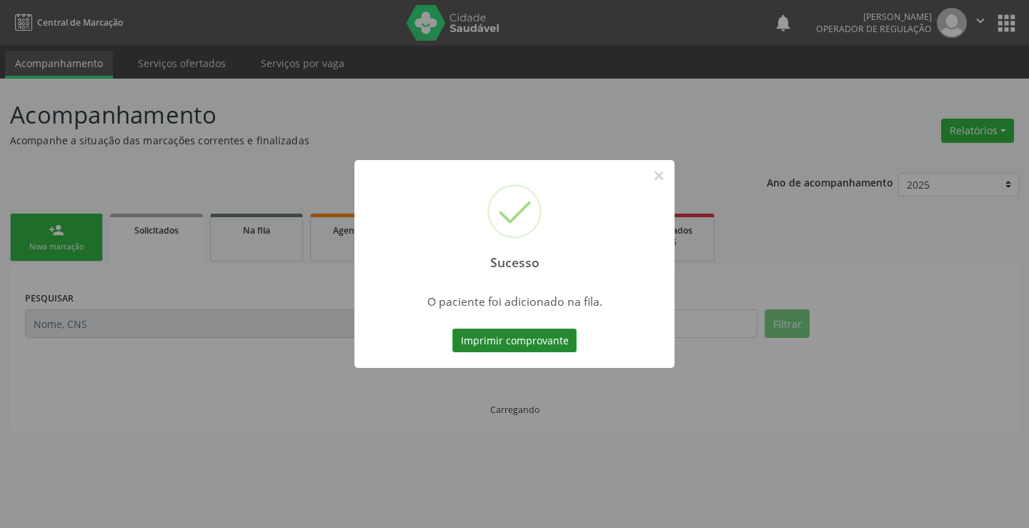
click at [547, 336] on button "Imprimir comprovante" at bounding box center [514, 341] width 124 height 24
